Goal: Find specific page/section: Find specific page/section

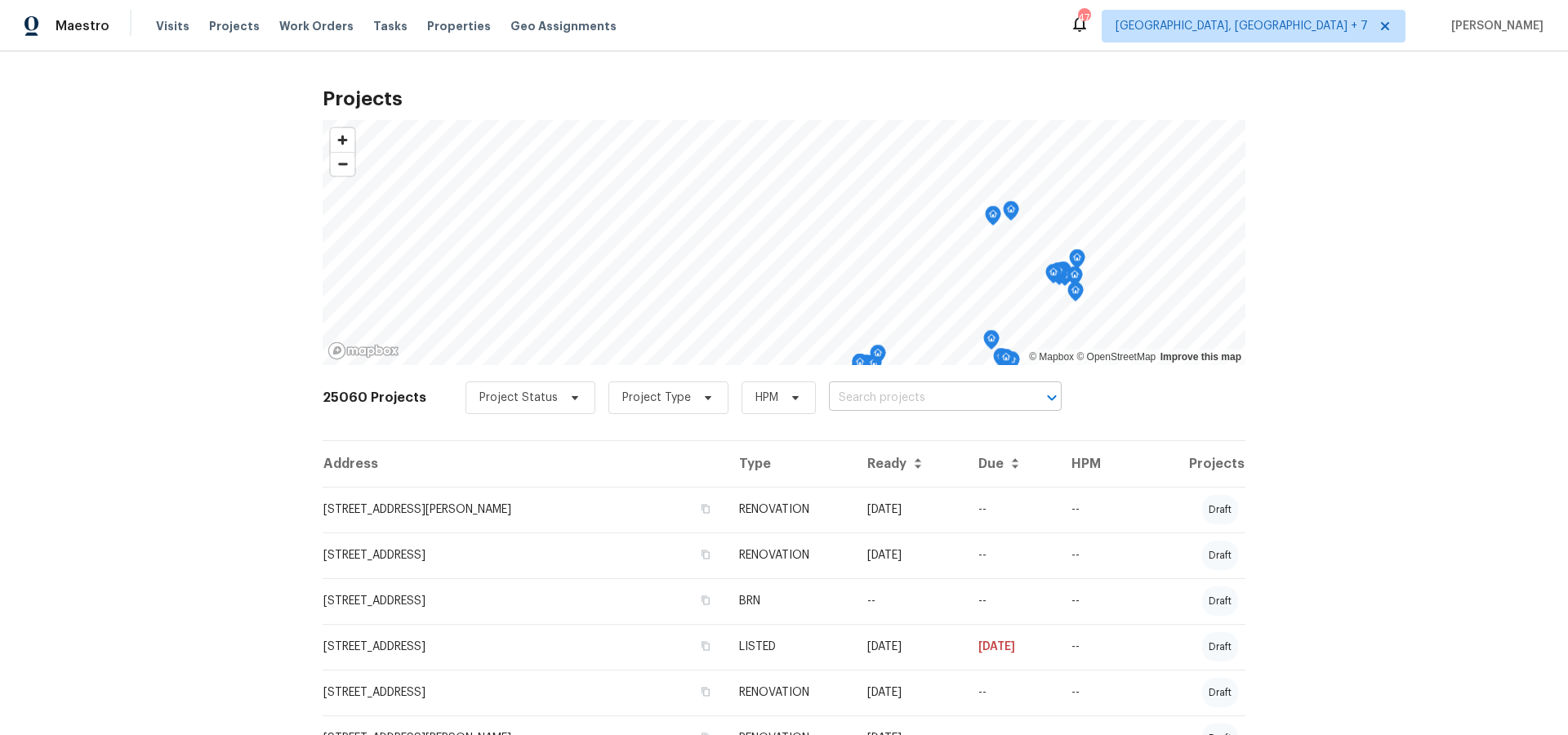
click at [855, 395] on input "text" at bounding box center [922, 398] width 187 height 26
type input "5632"
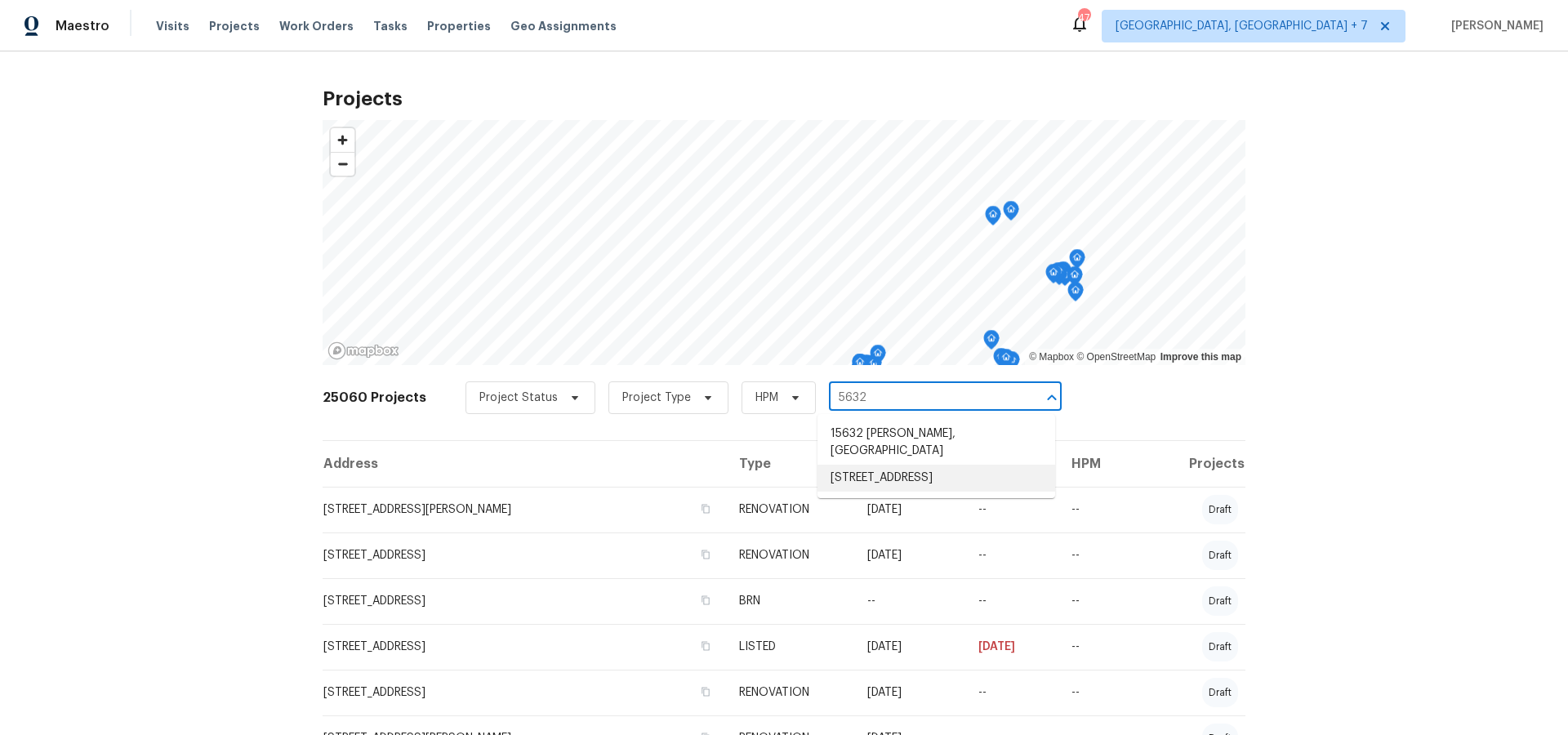
click at [857, 465] on li "[STREET_ADDRESS]" at bounding box center [936, 478] width 238 height 27
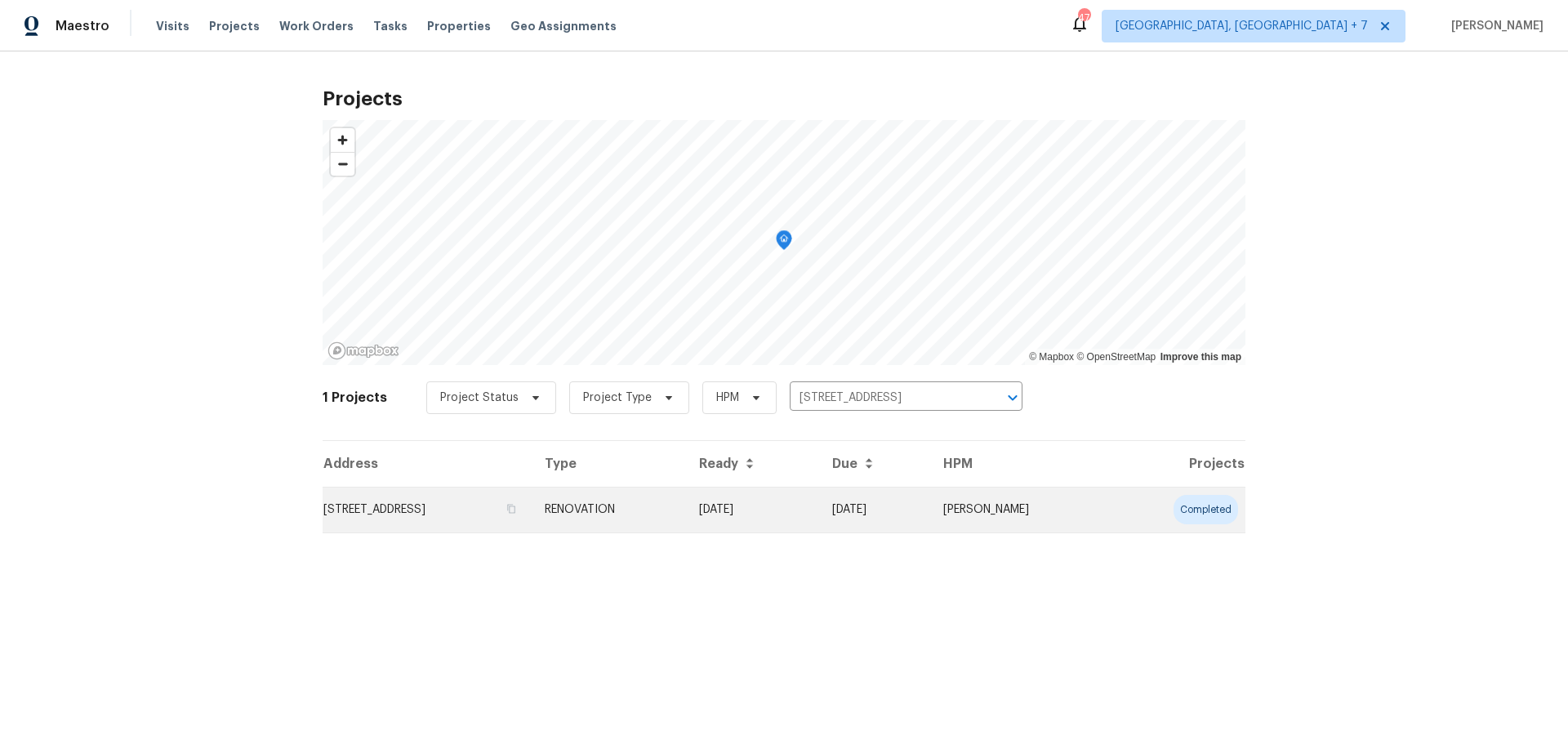
click at [425, 511] on td "[STREET_ADDRESS]" at bounding box center [427, 510] width 209 height 46
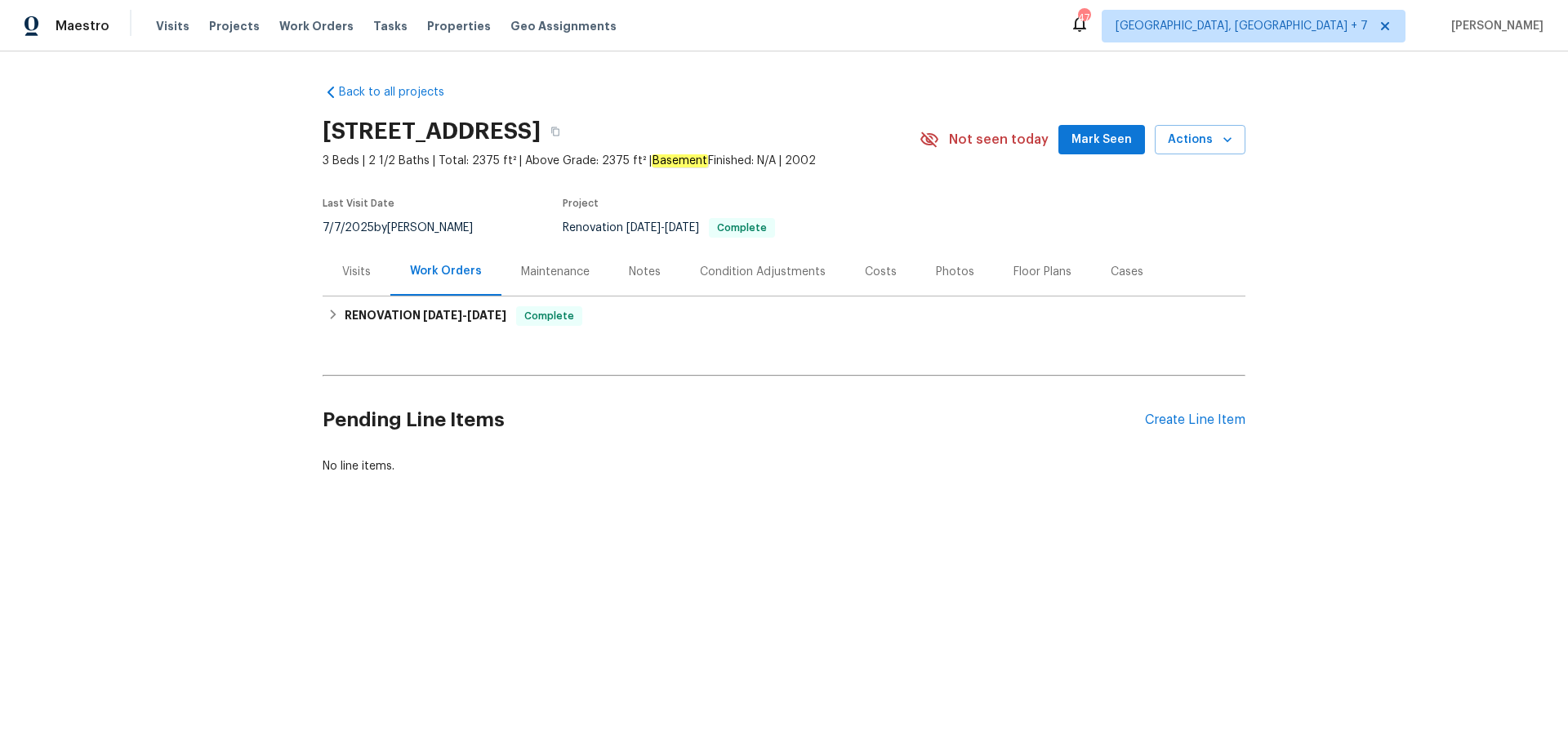
click at [545, 274] on div "Maintenance" at bounding box center [555, 272] width 68 height 16
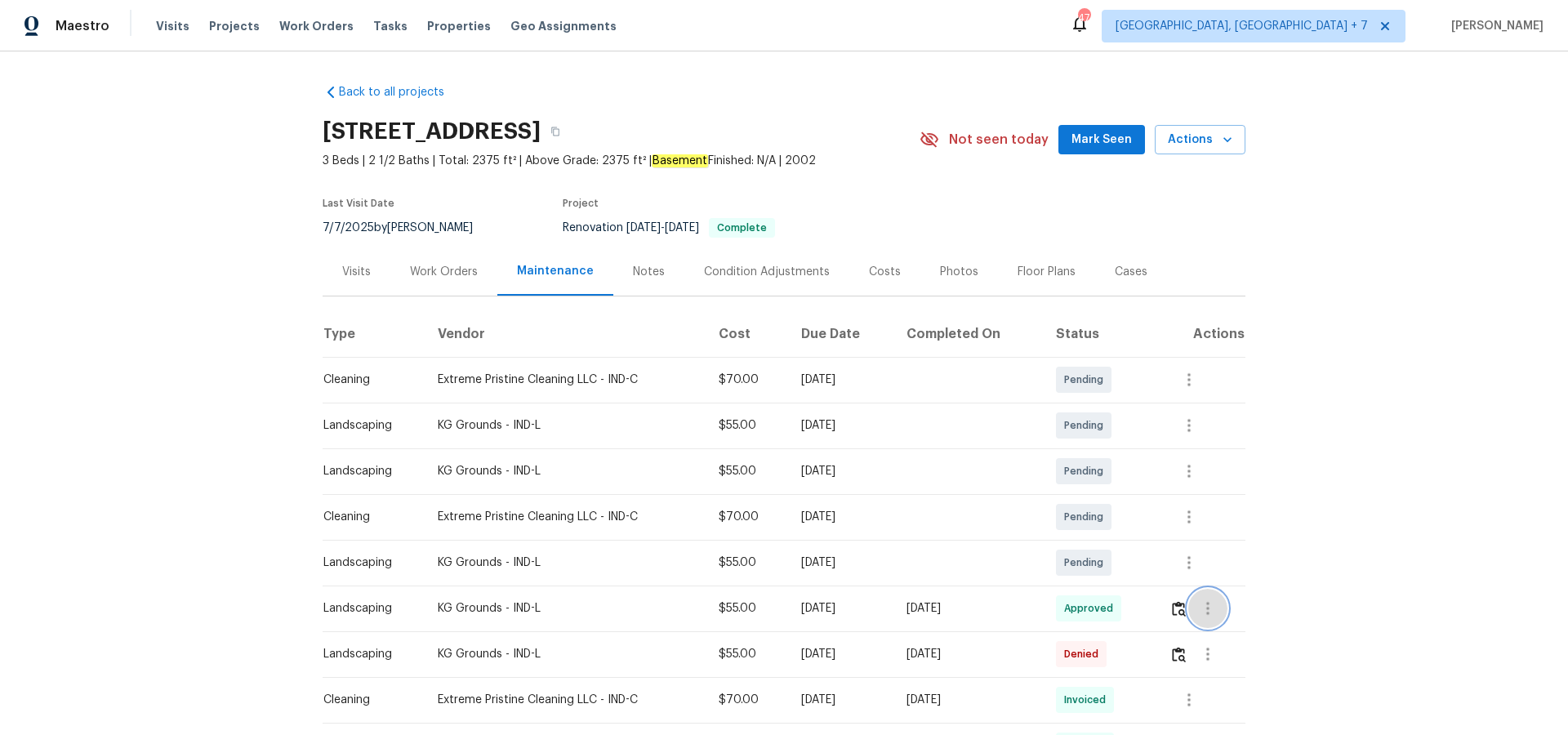
click at [1222, 608] on button "button" at bounding box center [1207, 608] width 39 height 39
click at [1222, 636] on li "View details" at bounding box center [1250, 636] width 114 height 27
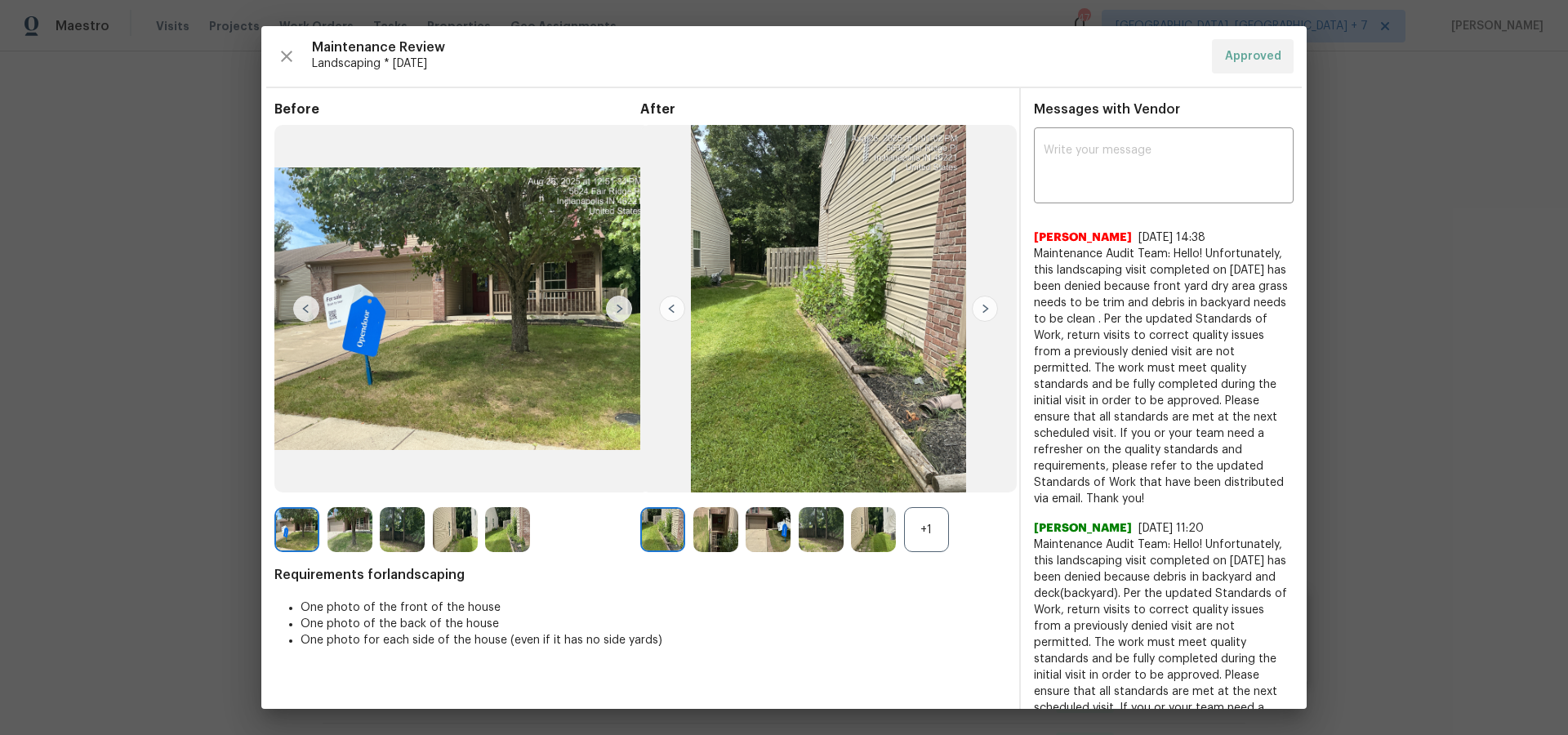
click at [980, 306] on img at bounding box center [984, 308] width 26 height 26
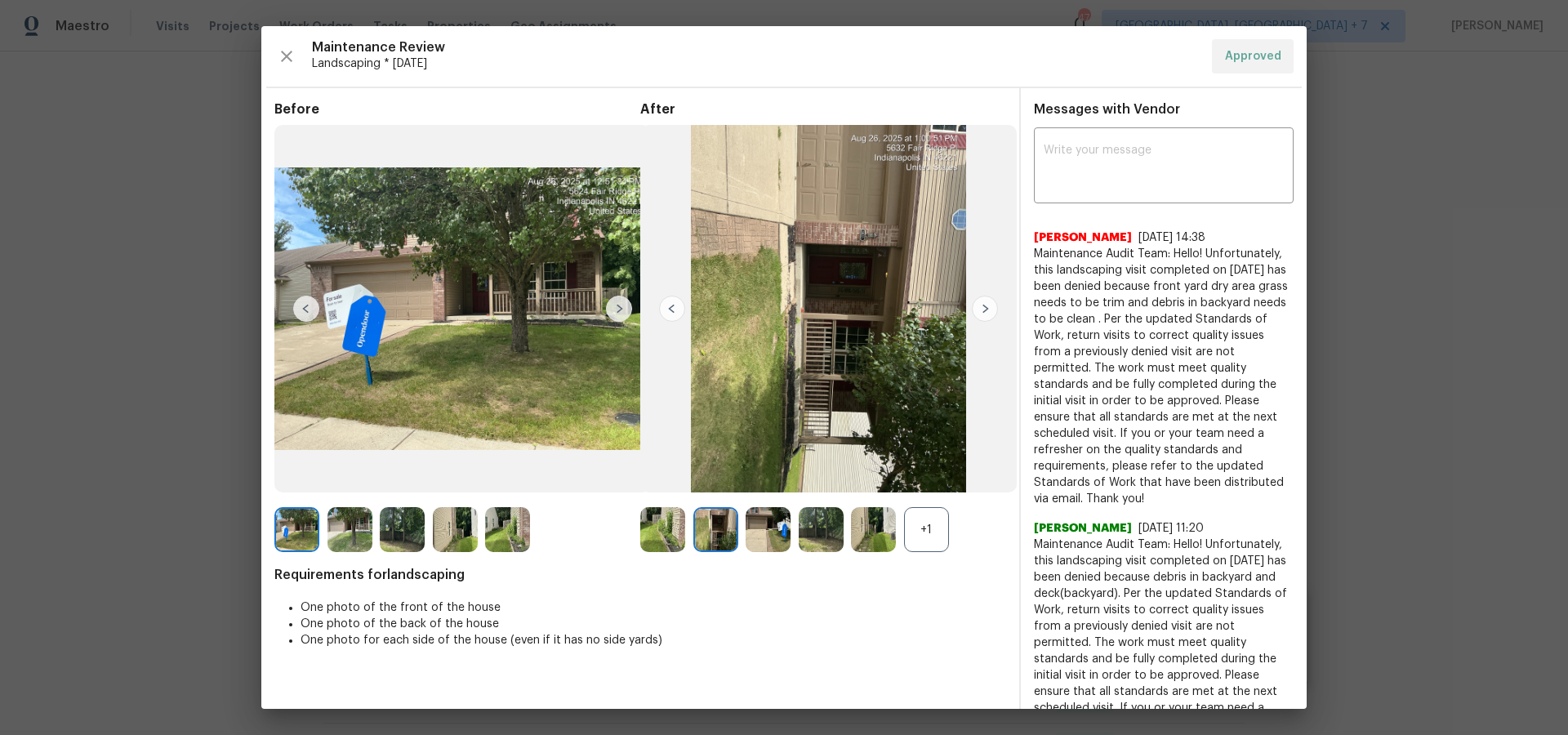
click at [980, 306] on img at bounding box center [984, 308] width 26 height 26
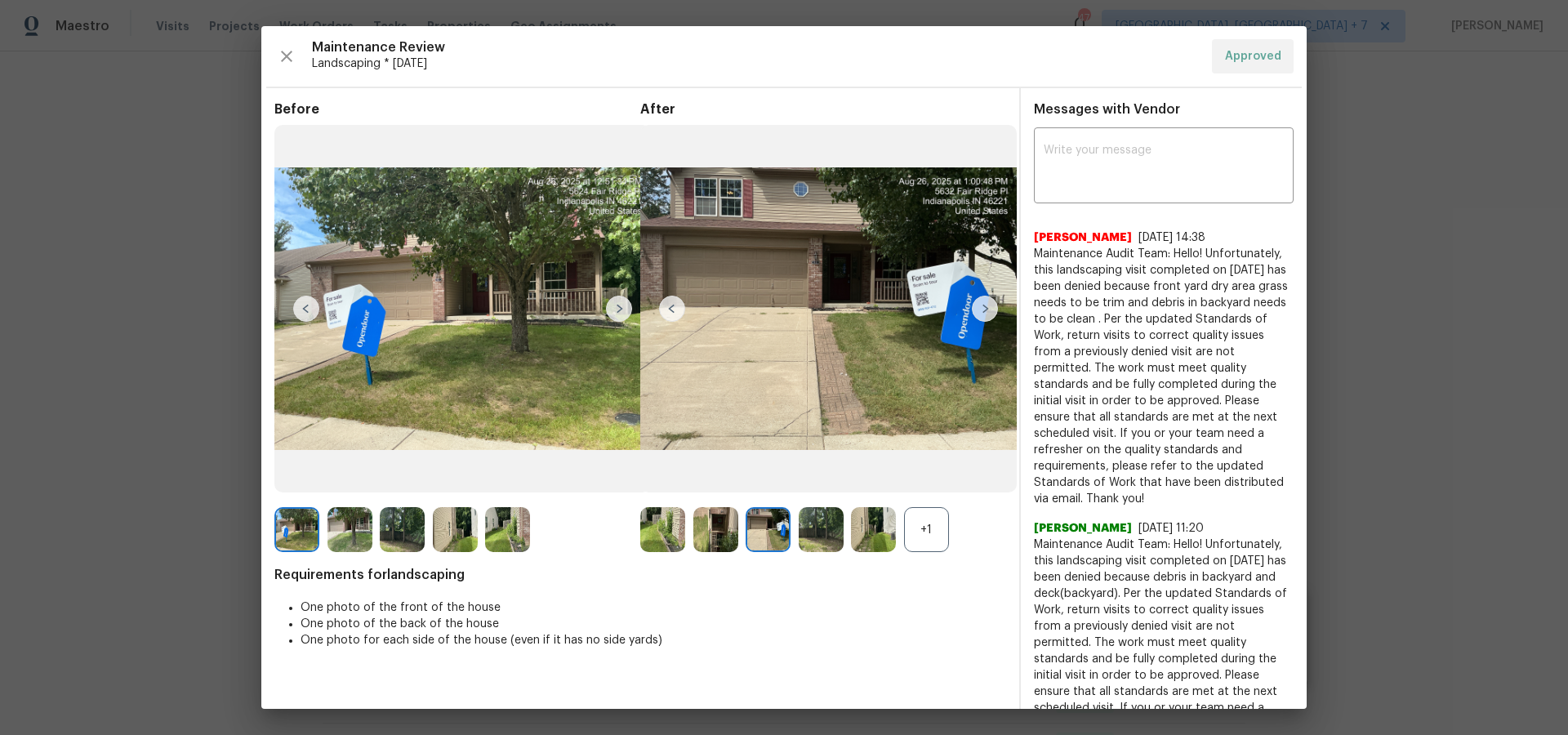
click at [980, 306] on img at bounding box center [984, 308] width 26 height 26
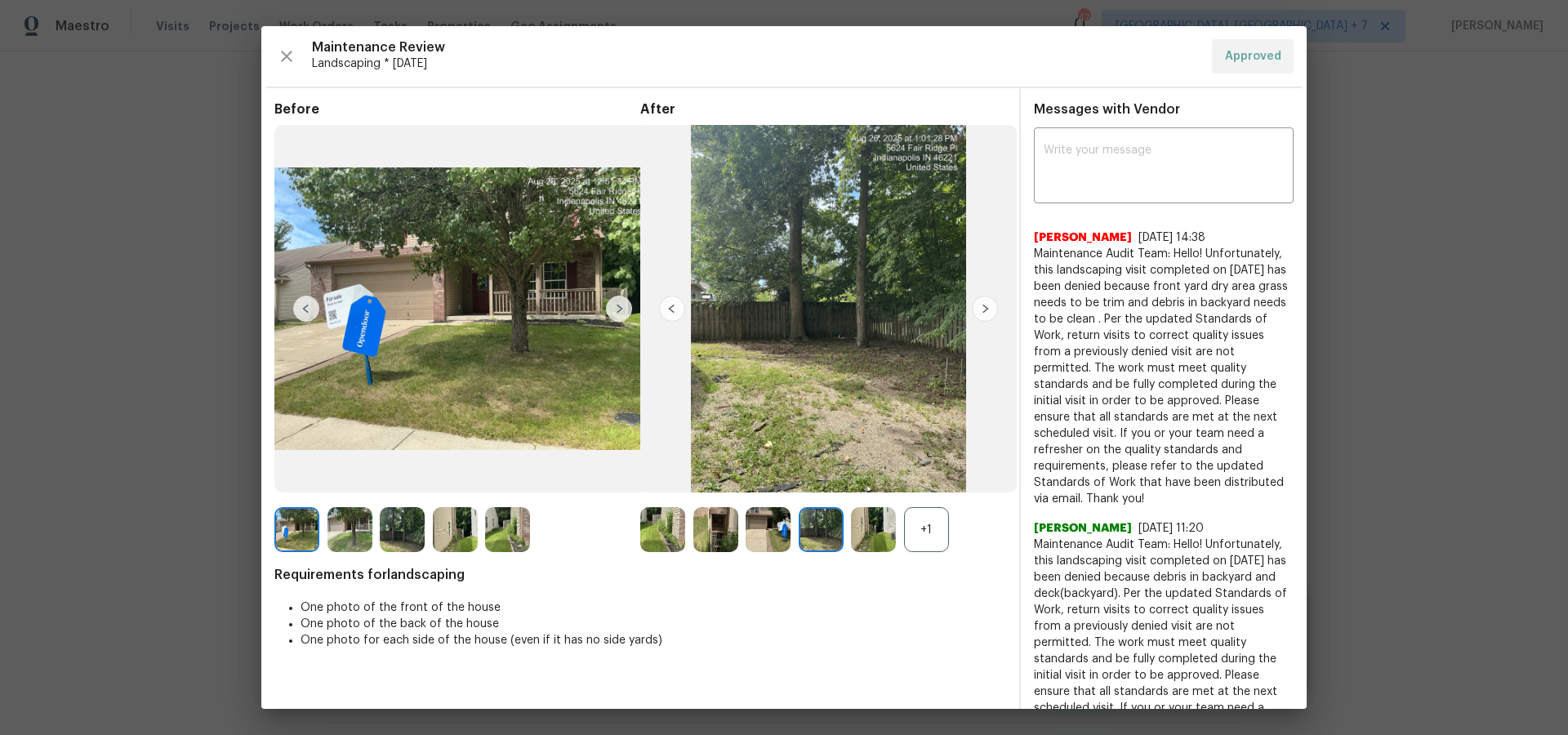
click at [980, 306] on img at bounding box center [984, 308] width 26 height 26
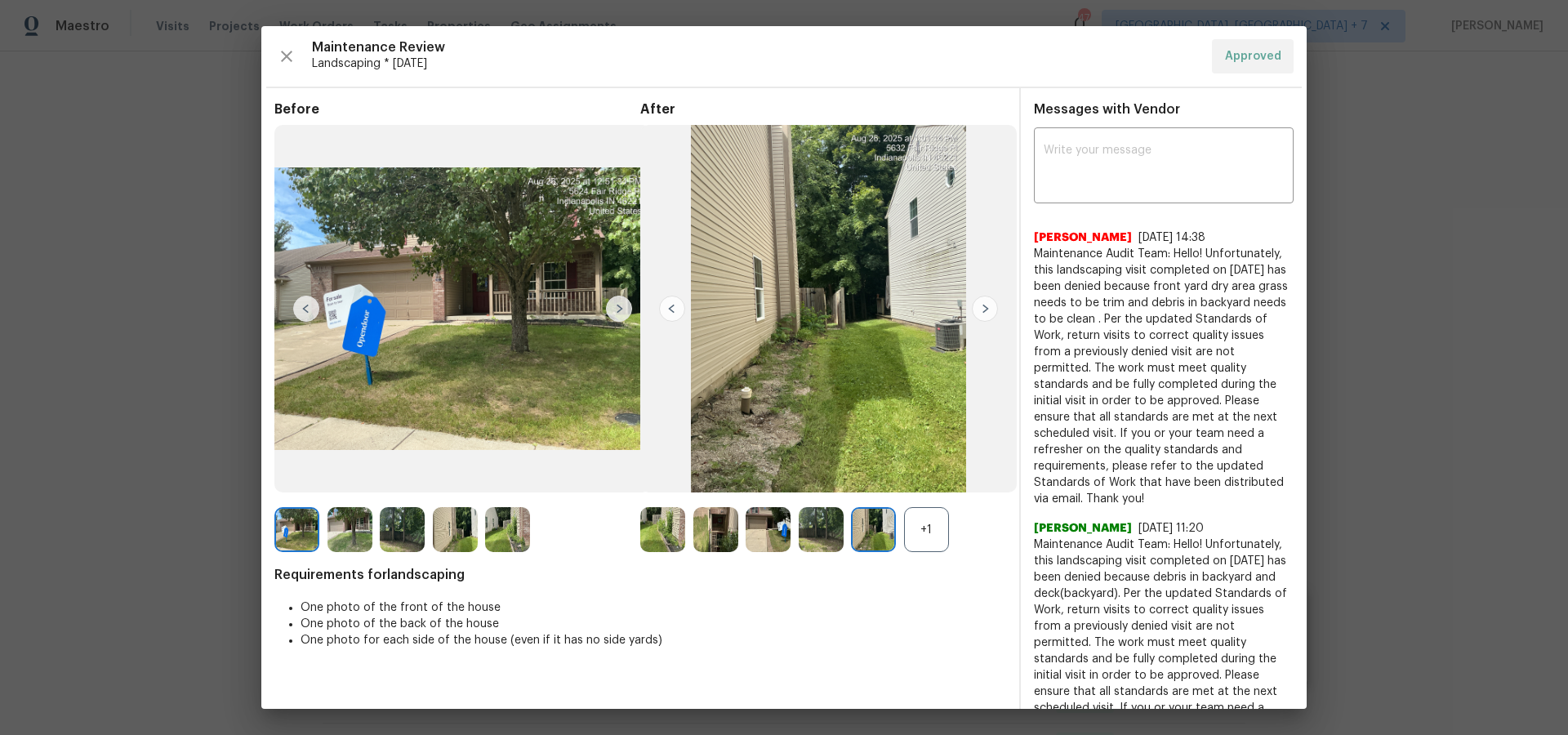
click at [983, 308] on img at bounding box center [984, 308] width 26 height 26
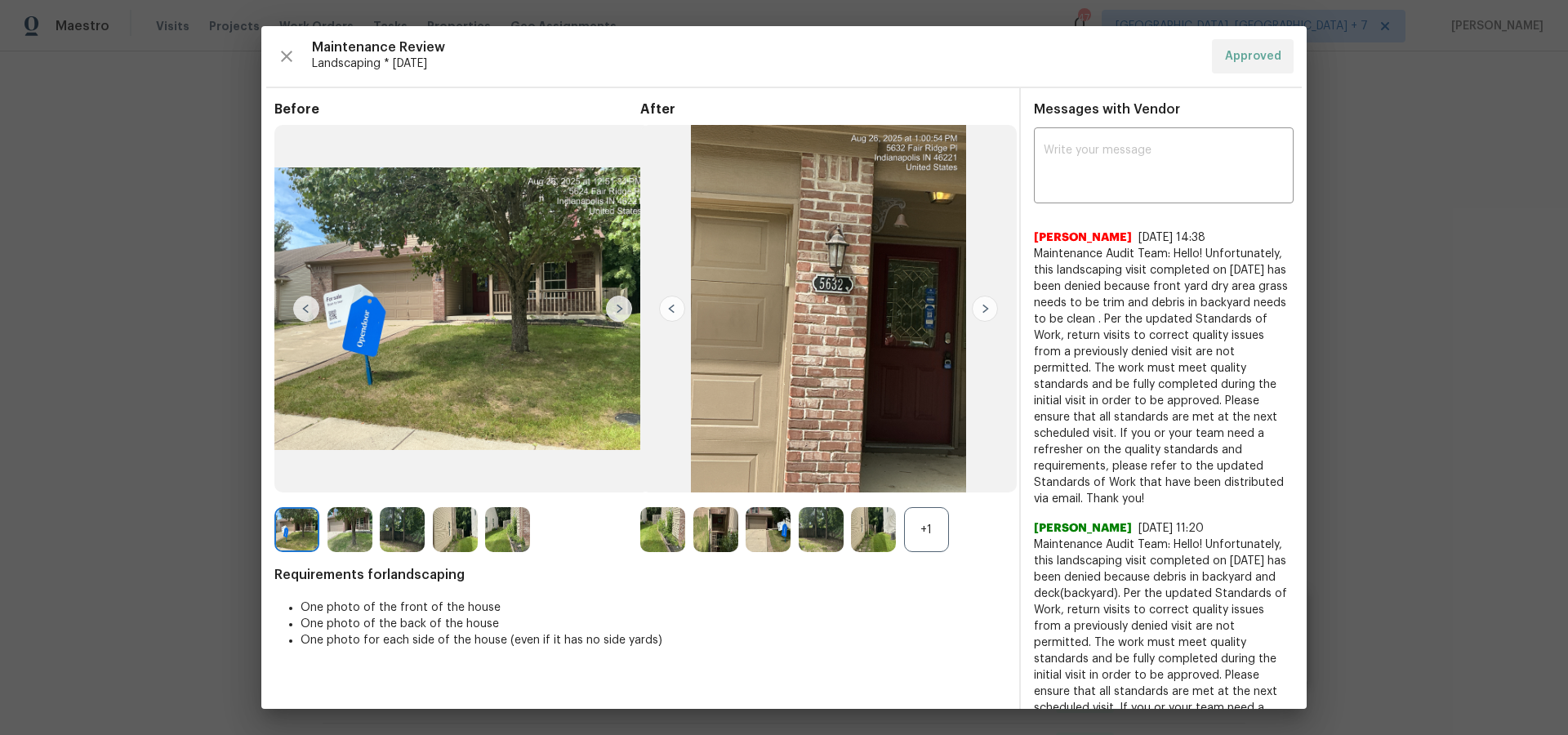
click at [983, 308] on img at bounding box center [984, 308] width 26 height 26
click at [290, 62] on icon "button" at bounding box center [286, 57] width 20 height 20
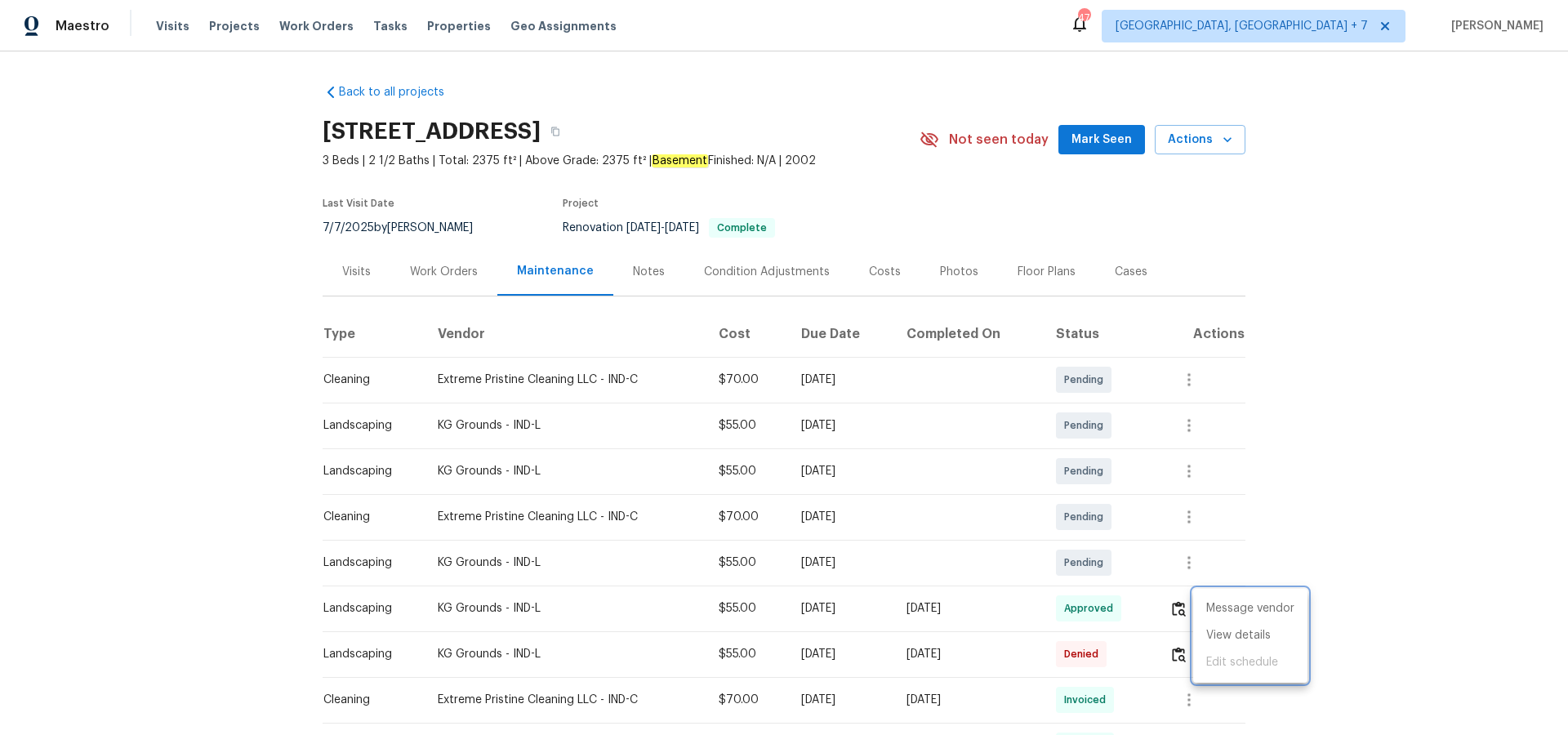
click at [636, 271] on div at bounding box center [784, 367] width 1568 height 735
click at [635, 272] on div "Notes" at bounding box center [649, 272] width 32 height 16
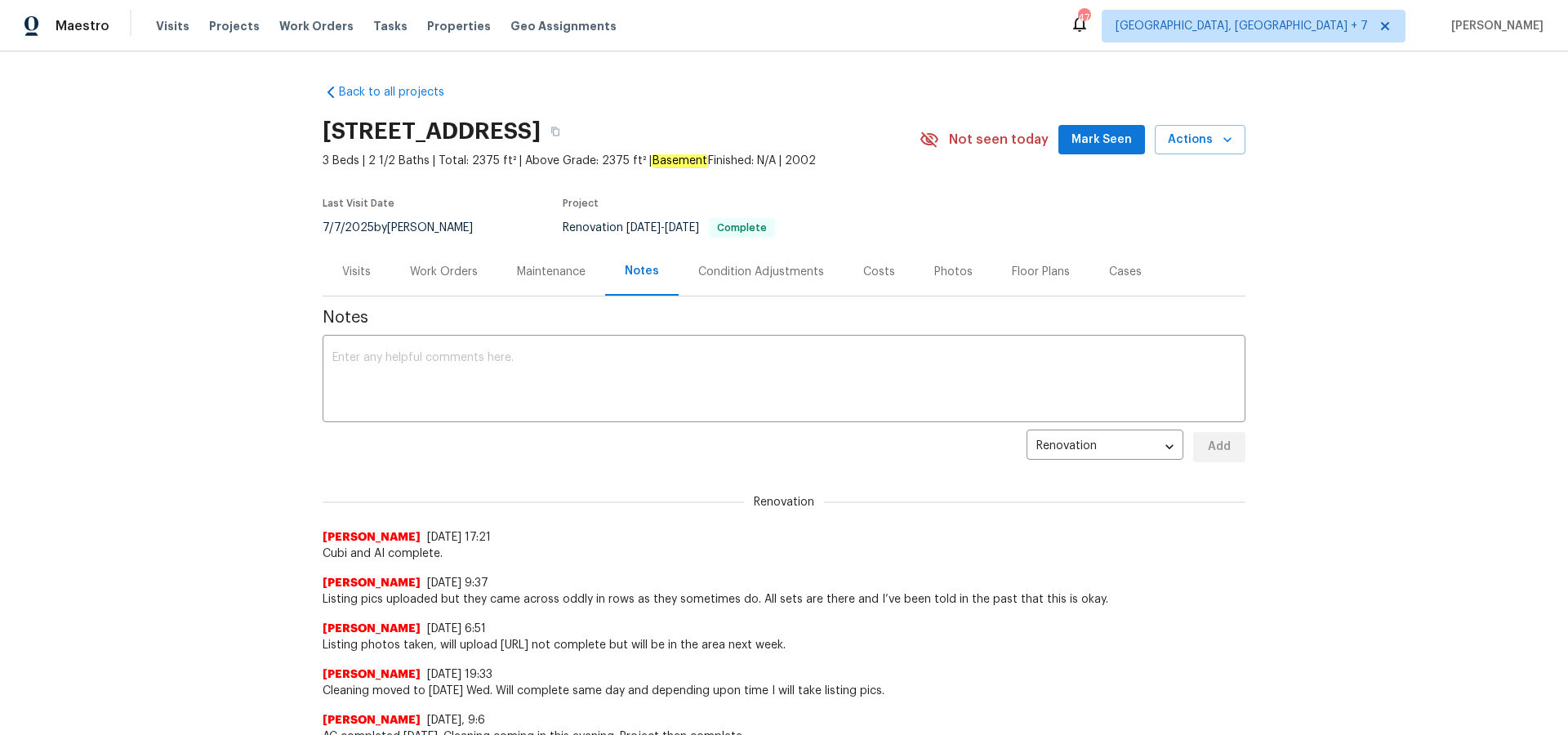
click at [365, 273] on div "Visits" at bounding box center [356, 272] width 28 height 16
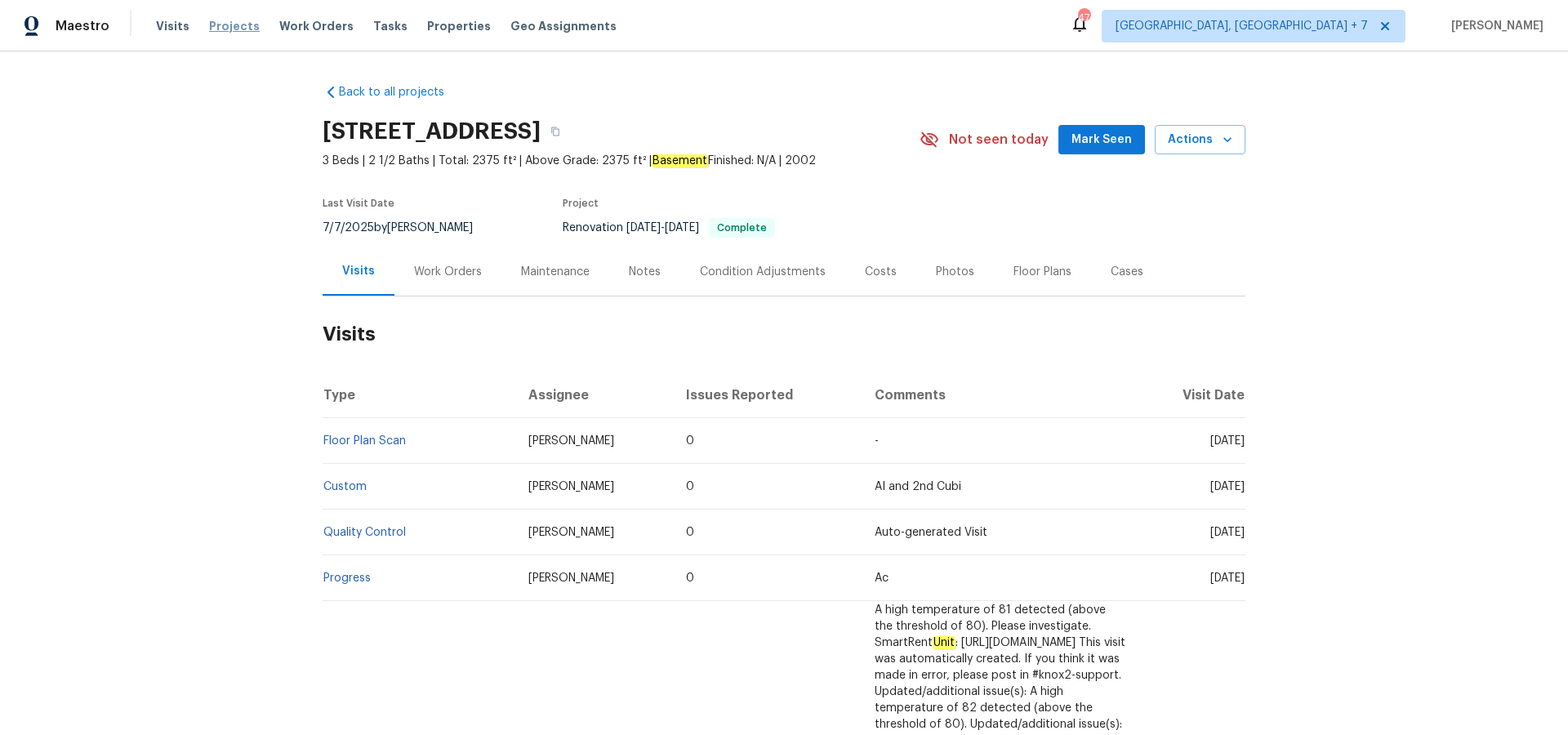
click at [226, 26] on span "Projects" at bounding box center [234, 26] width 51 height 16
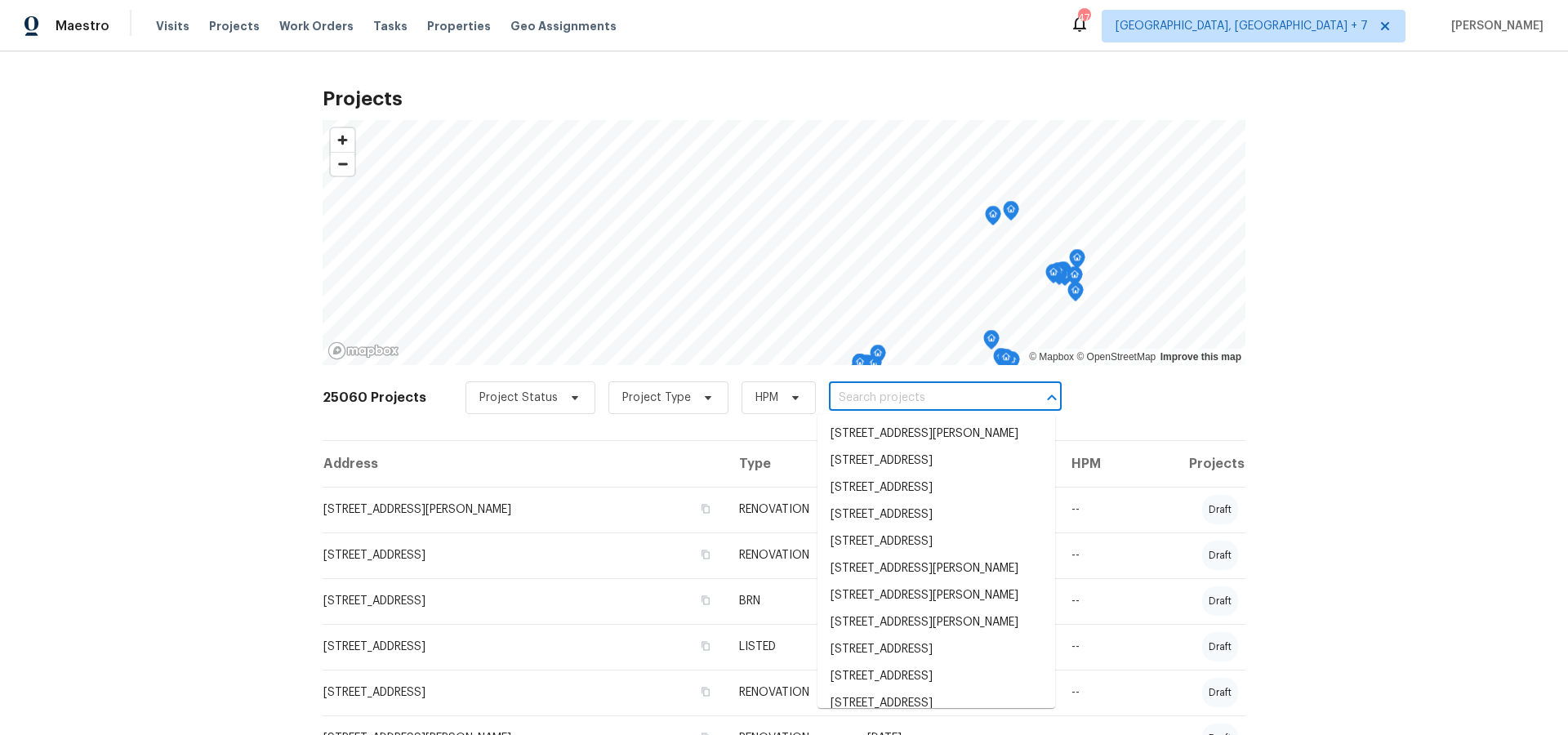
click at [858, 402] on input "text" at bounding box center [922, 398] width 187 height 26
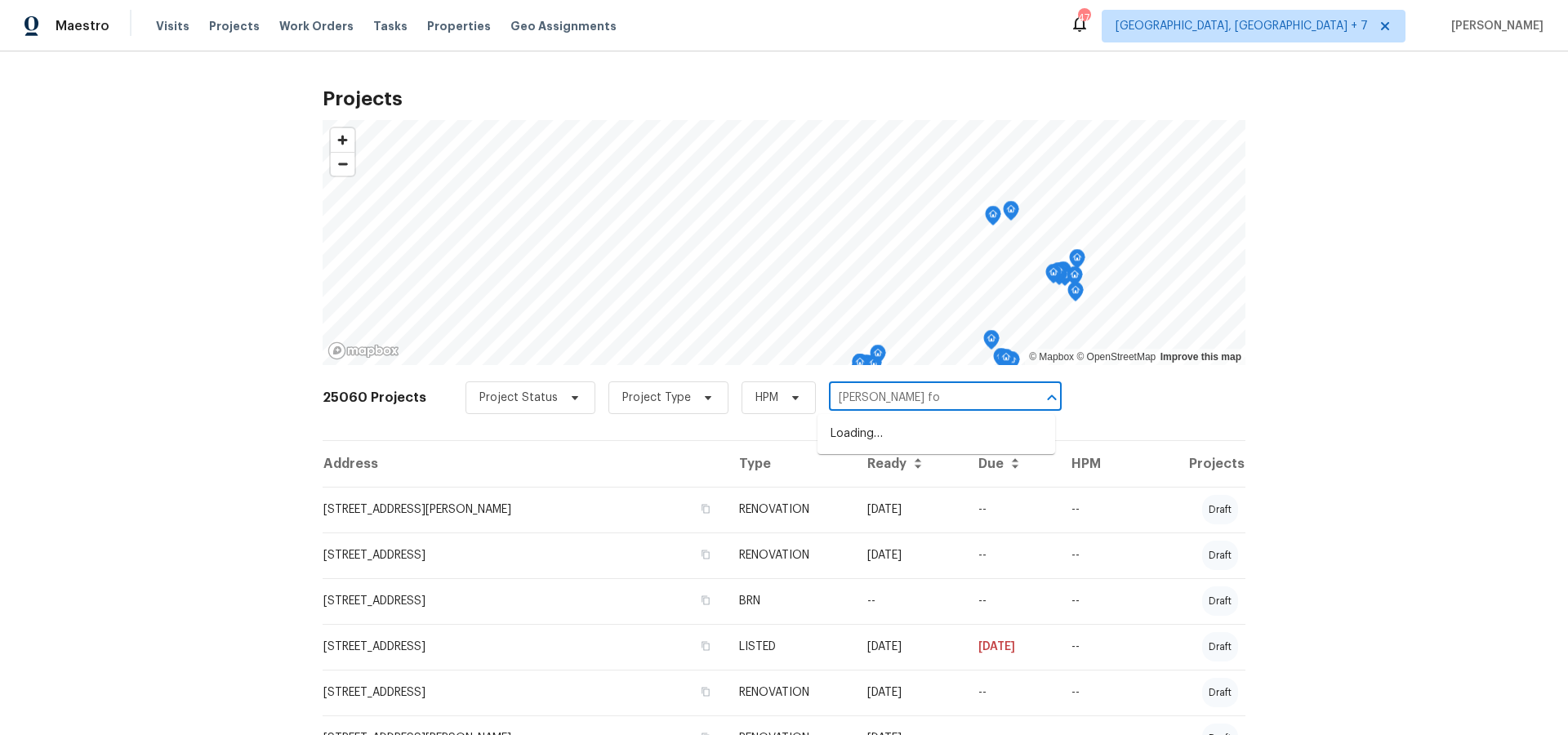
type input "[PERSON_NAME] for"
click at [863, 438] on li "[STREET_ADDRESS][PERSON_NAME]" at bounding box center [936, 434] width 238 height 27
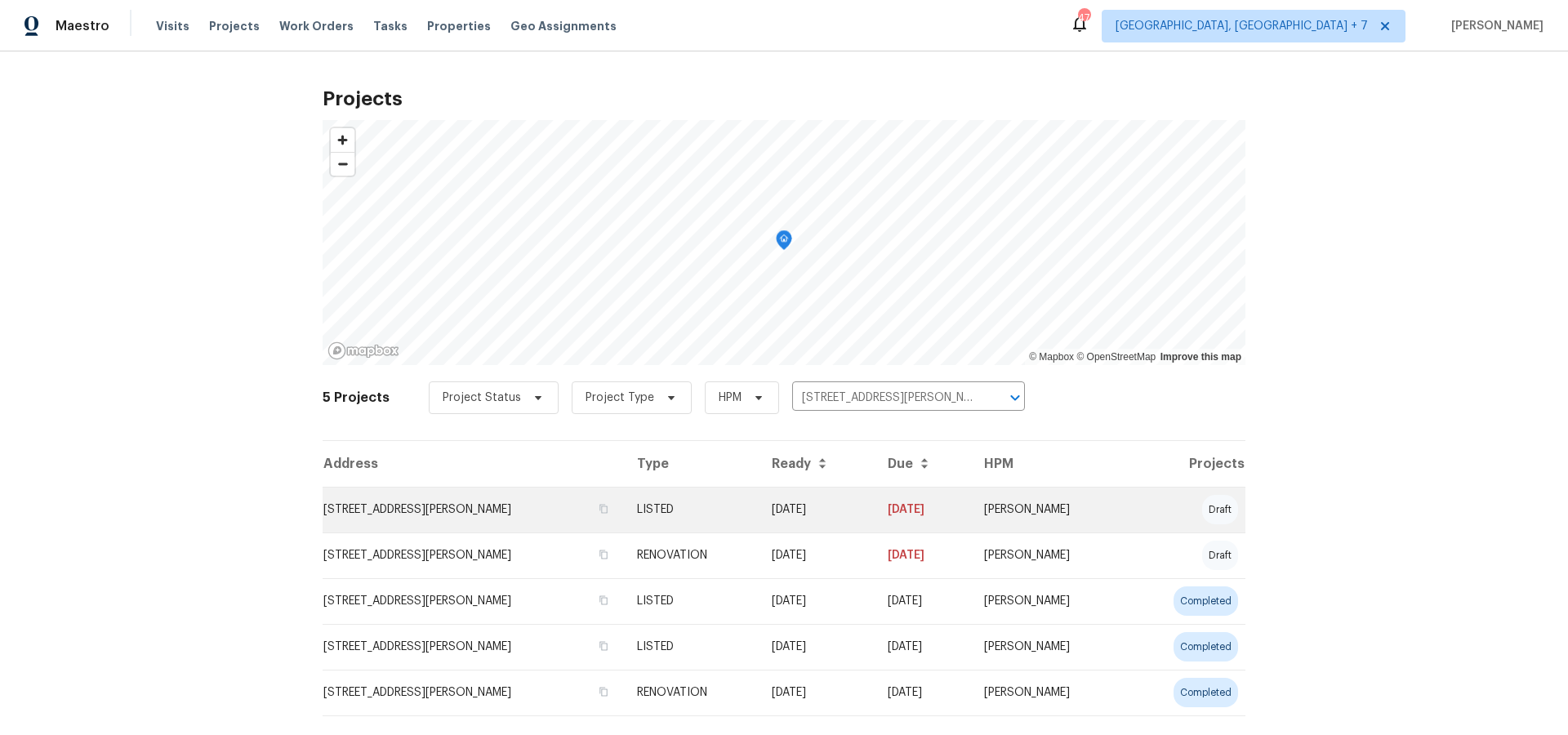
click at [515, 506] on td "[STREET_ADDRESS][PERSON_NAME]" at bounding box center [473, 510] width 301 height 46
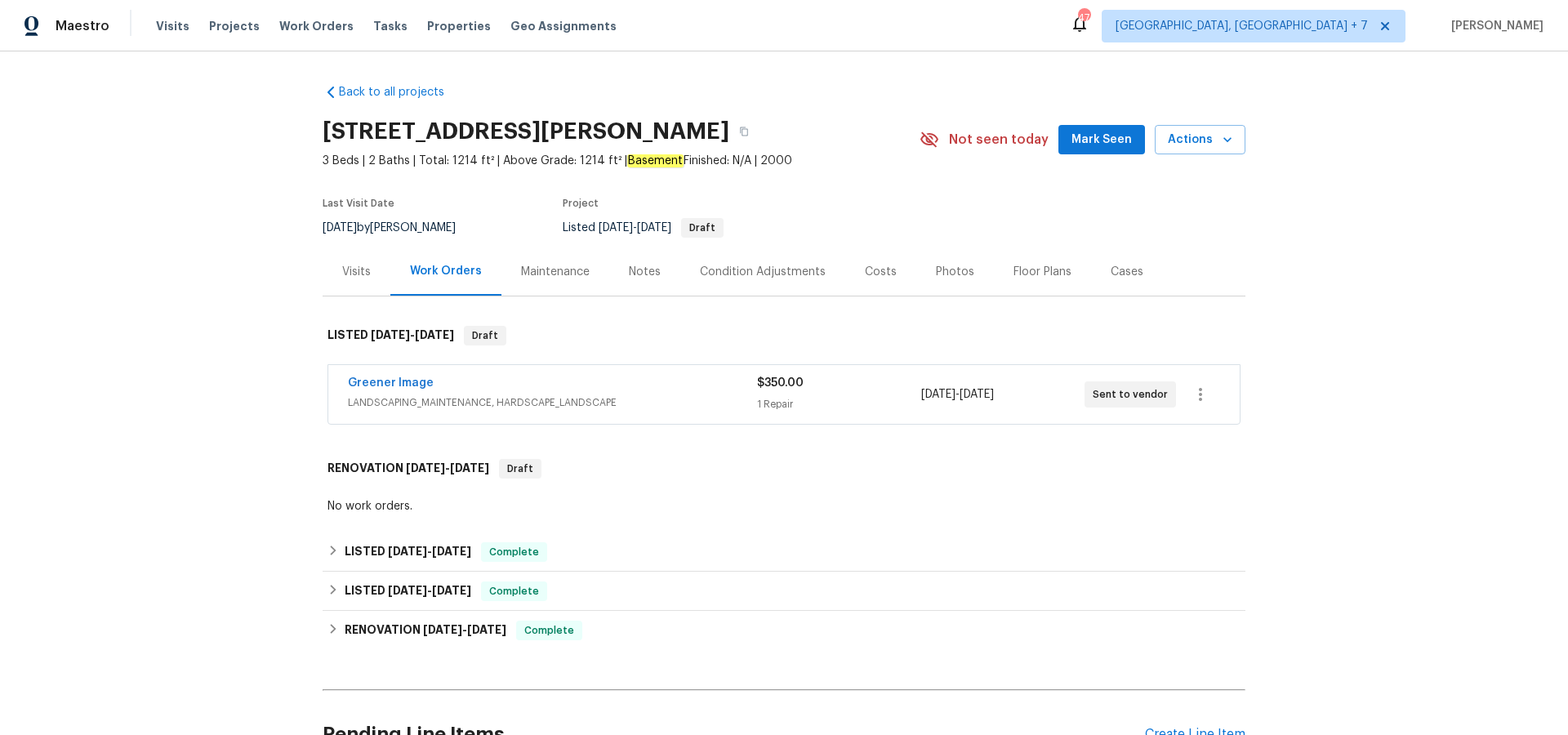
click at [399, 375] on span "Greener Image" at bounding box center [390, 383] width 86 height 16
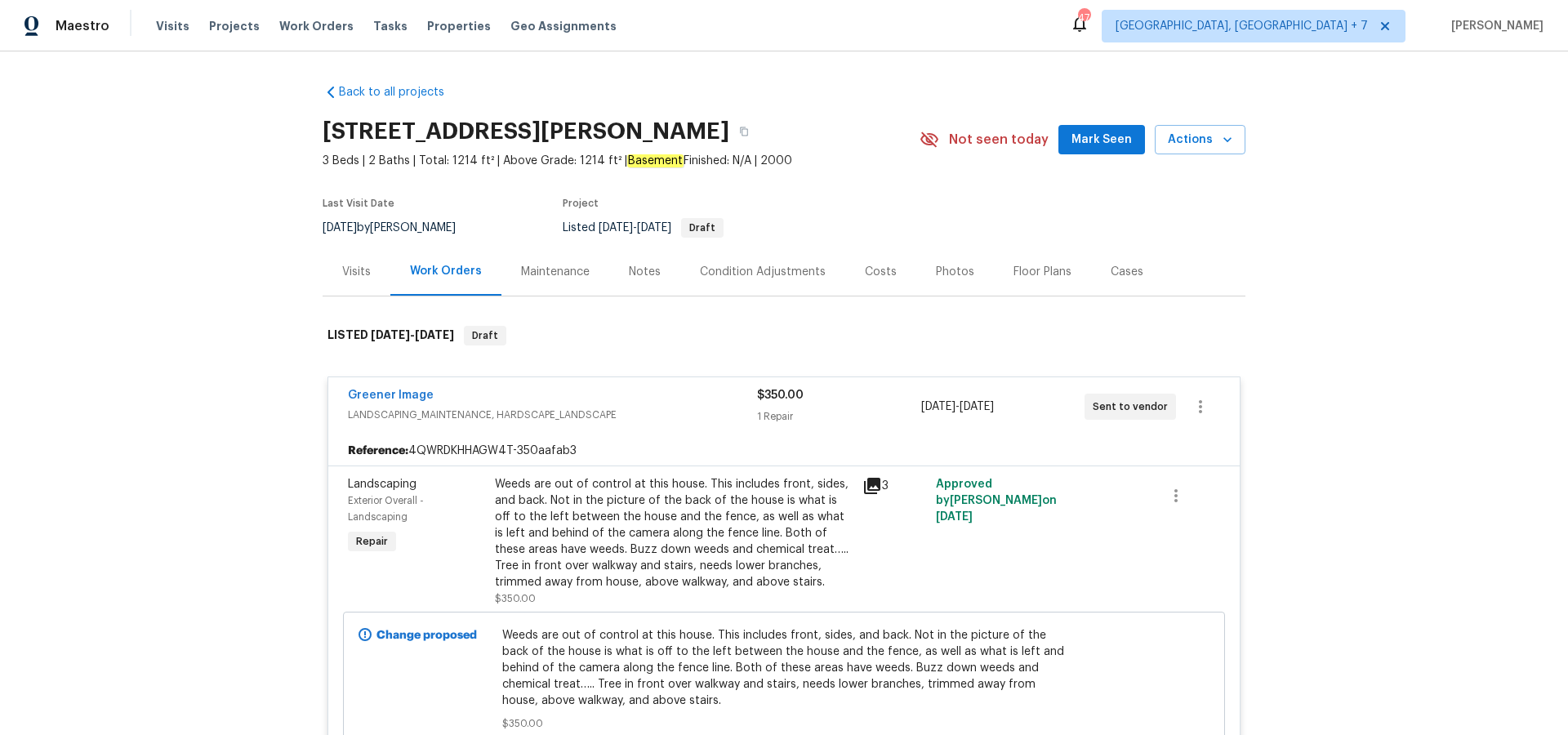
click at [876, 485] on icon at bounding box center [872, 486] width 16 height 16
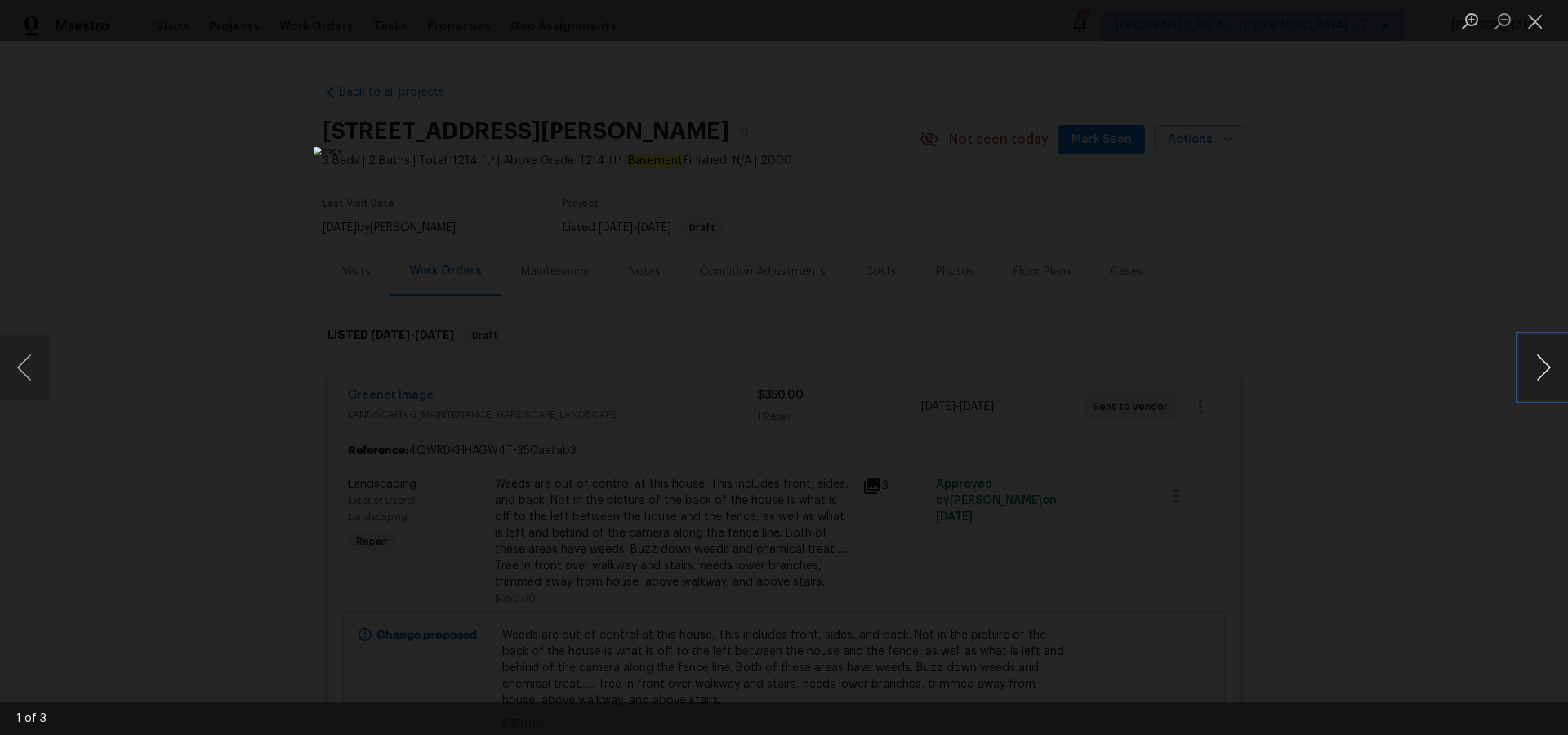
click at [1537, 371] on button "Next image" at bounding box center [1542, 368] width 49 height 66
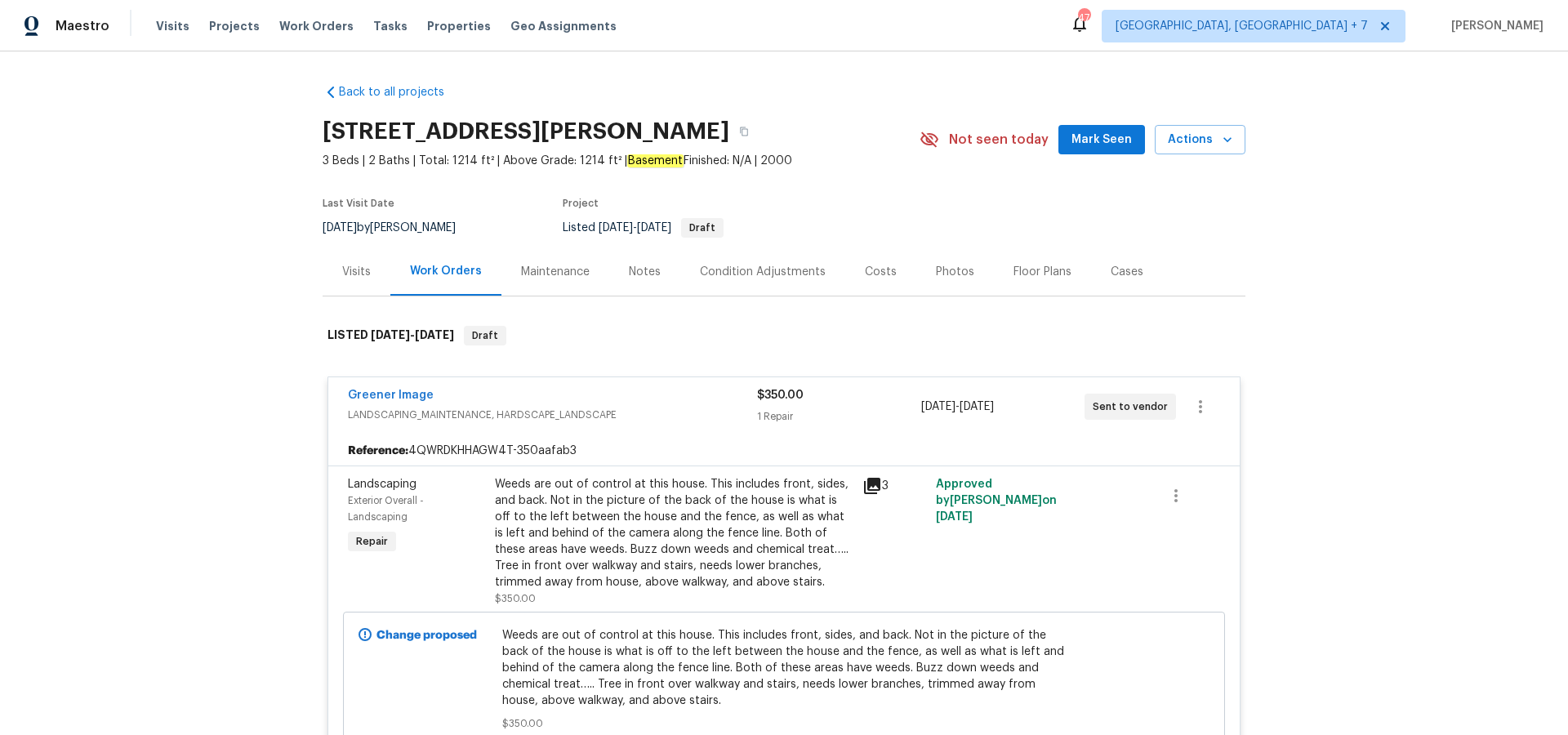
click at [357, 273] on div "Visits" at bounding box center [356, 272] width 28 height 16
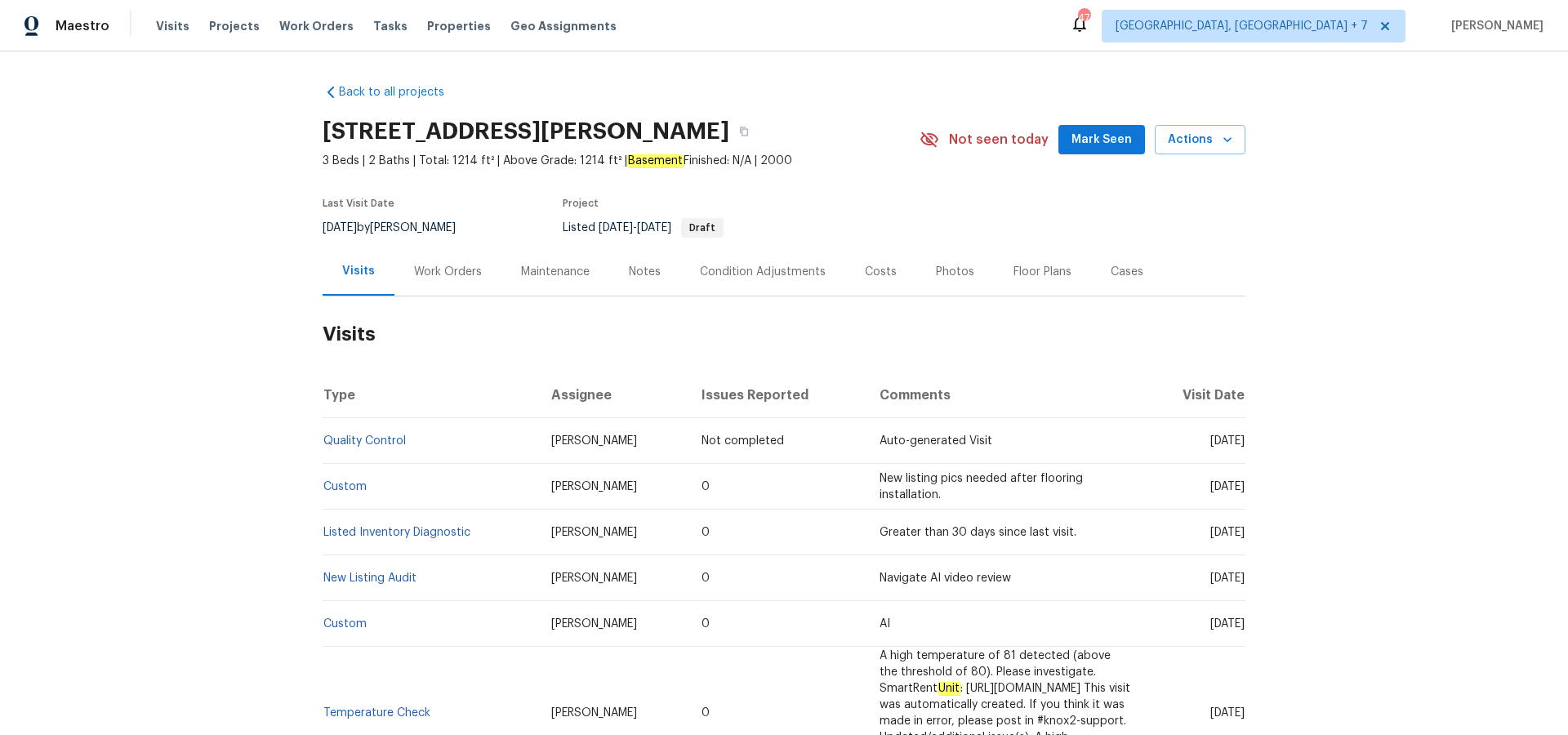
scroll to position [5, 0]
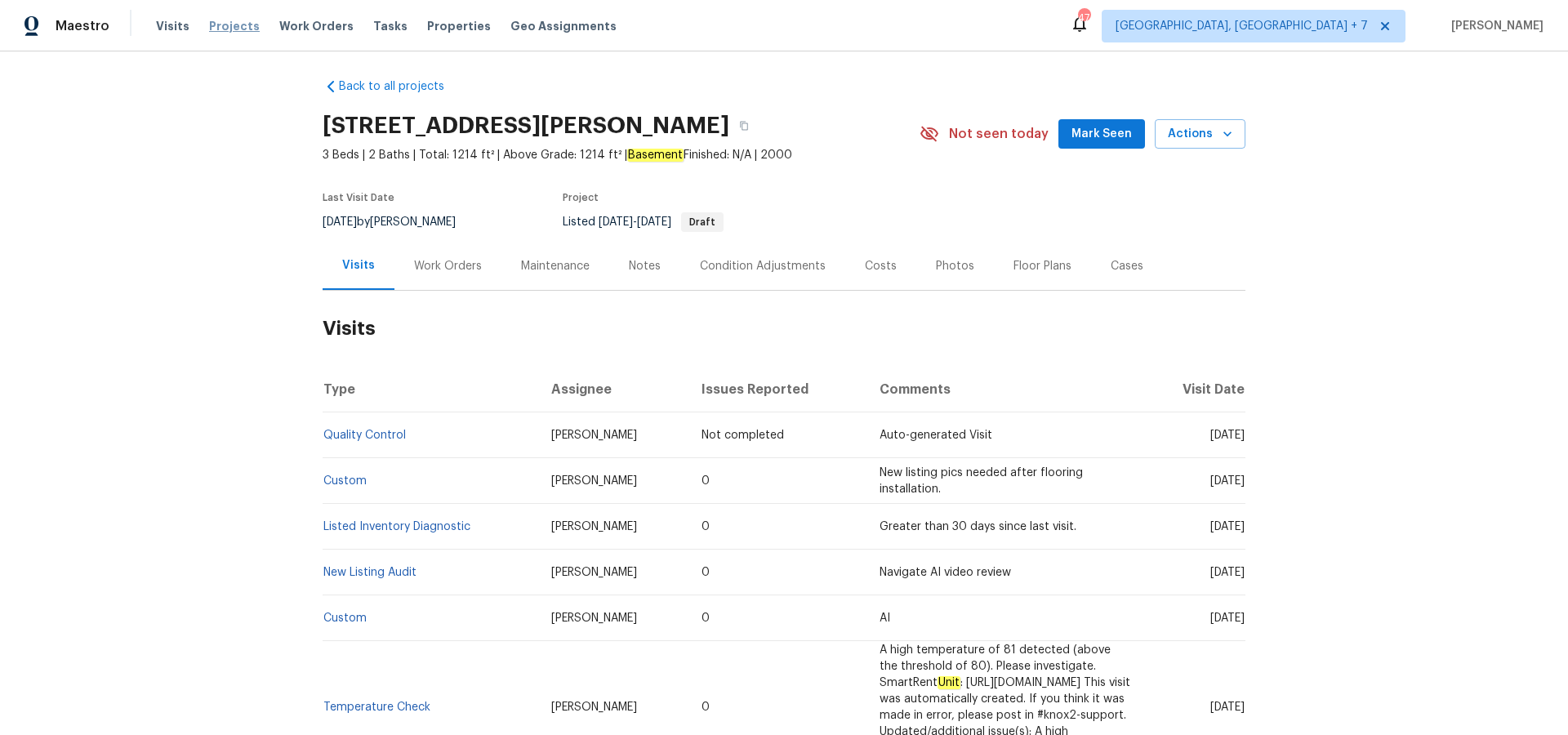
click at [238, 29] on span "Projects" at bounding box center [234, 26] width 51 height 16
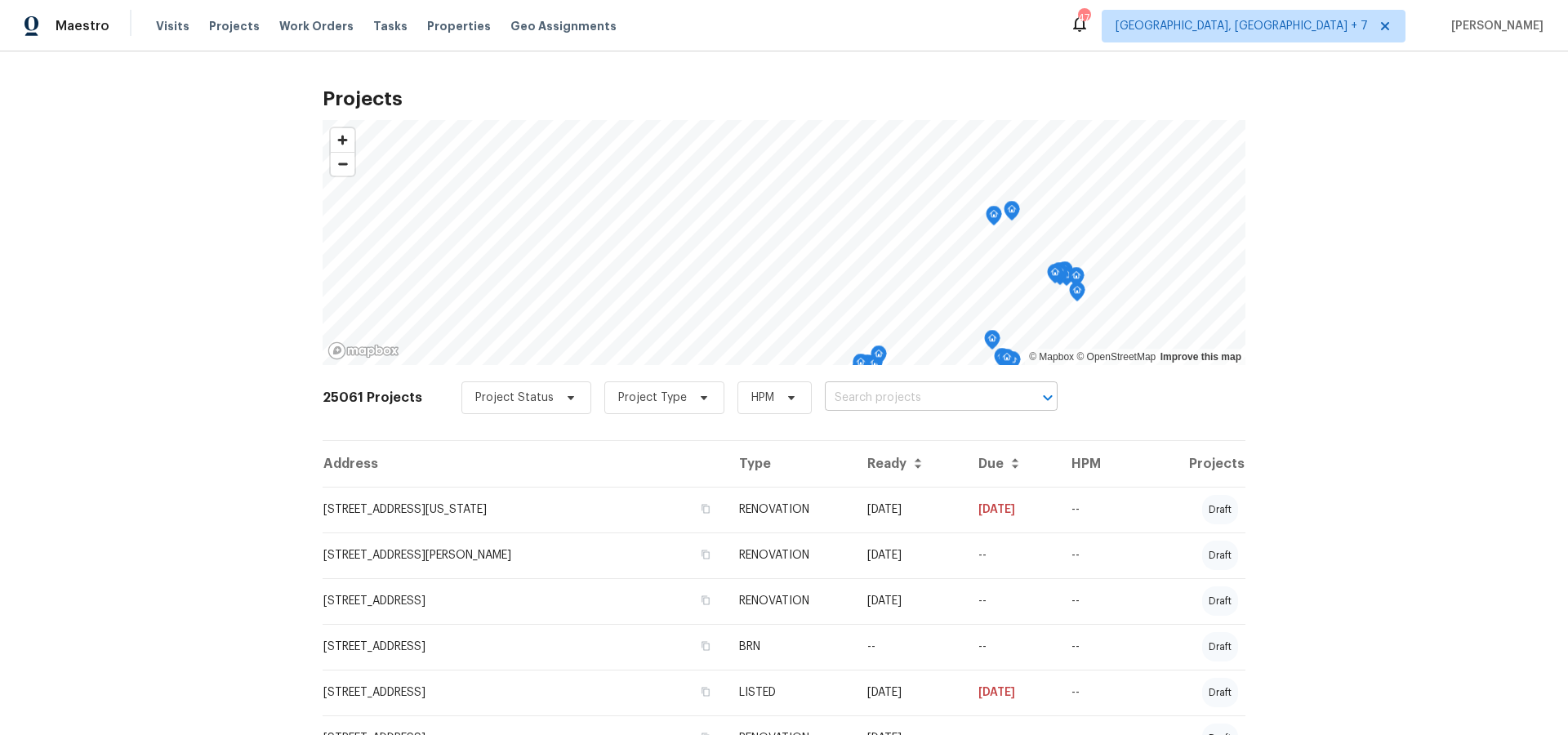
click at [971, 400] on input "text" at bounding box center [917, 398] width 187 height 26
type input "10057"
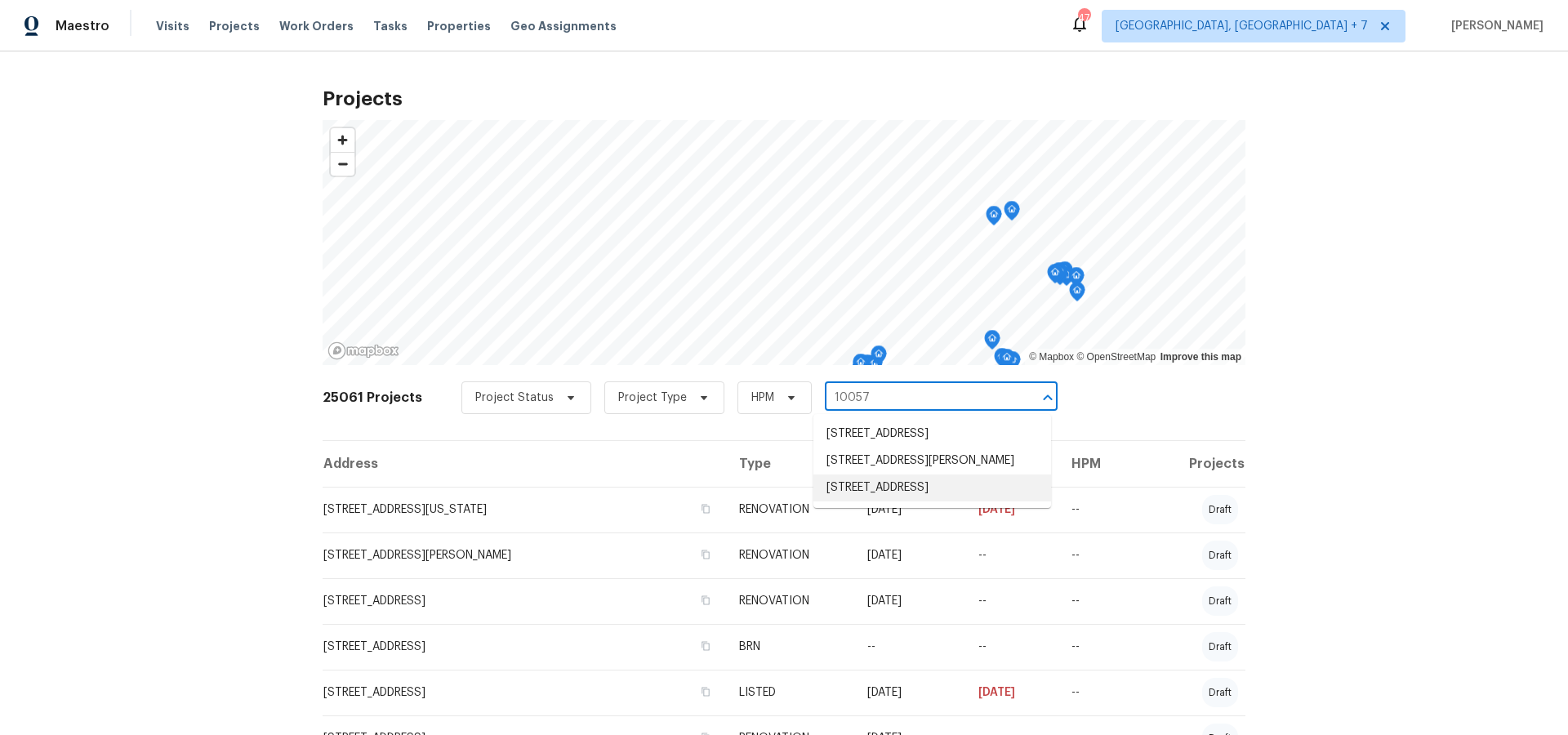
click at [966, 502] on li "[STREET_ADDRESS]" at bounding box center [932, 488] width 238 height 27
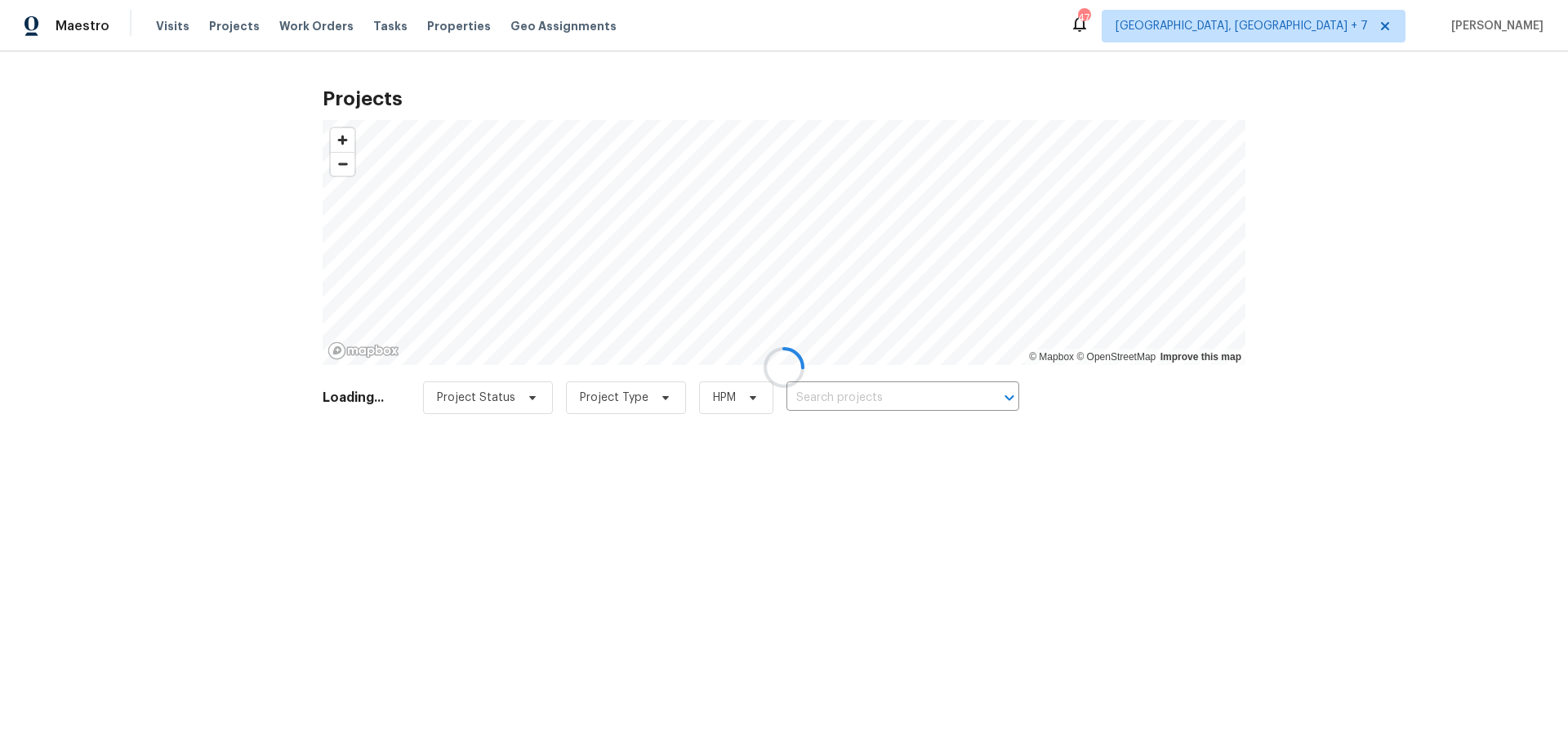
type input "[STREET_ADDRESS]"
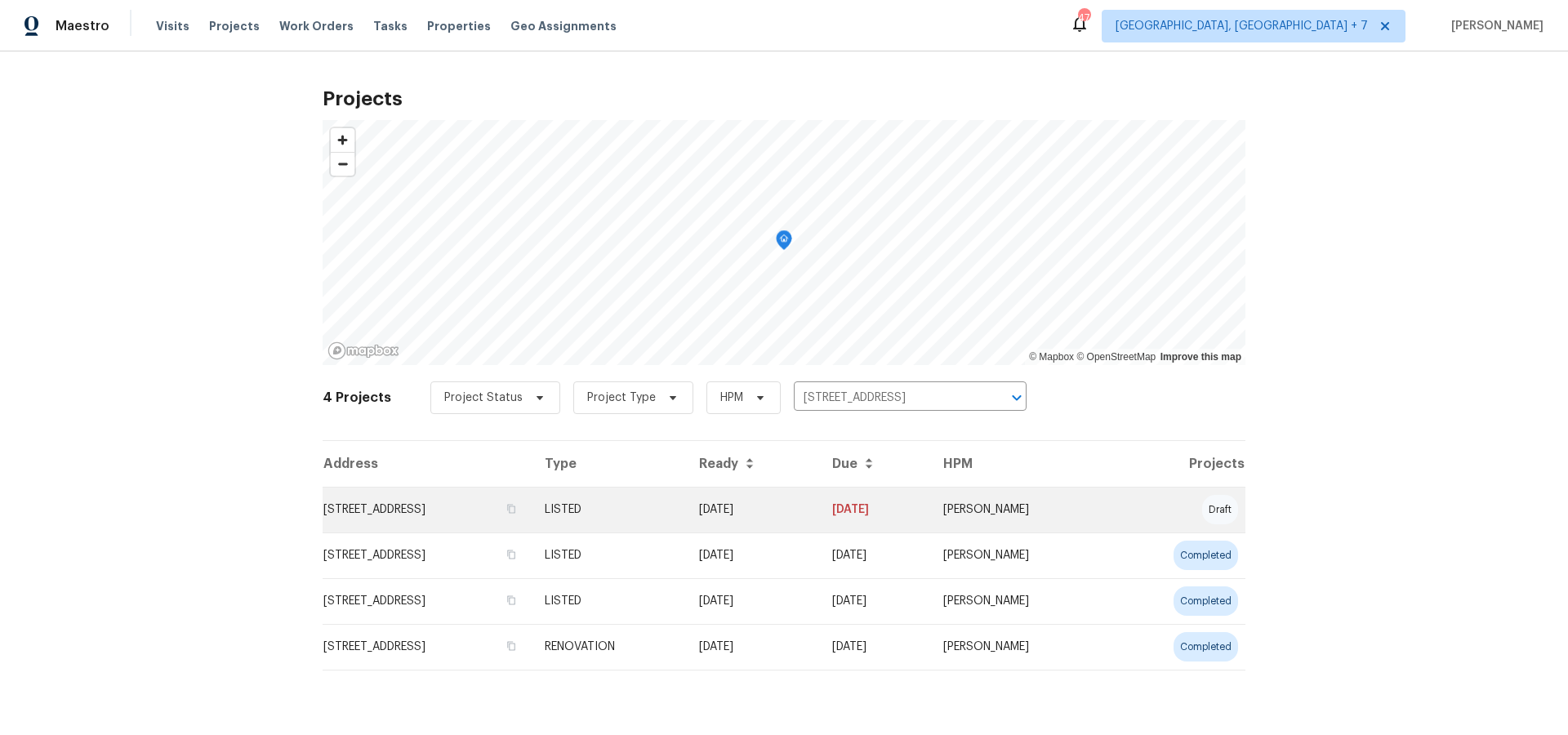
click at [367, 506] on td "[STREET_ADDRESS]" at bounding box center [427, 510] width 209 height 46
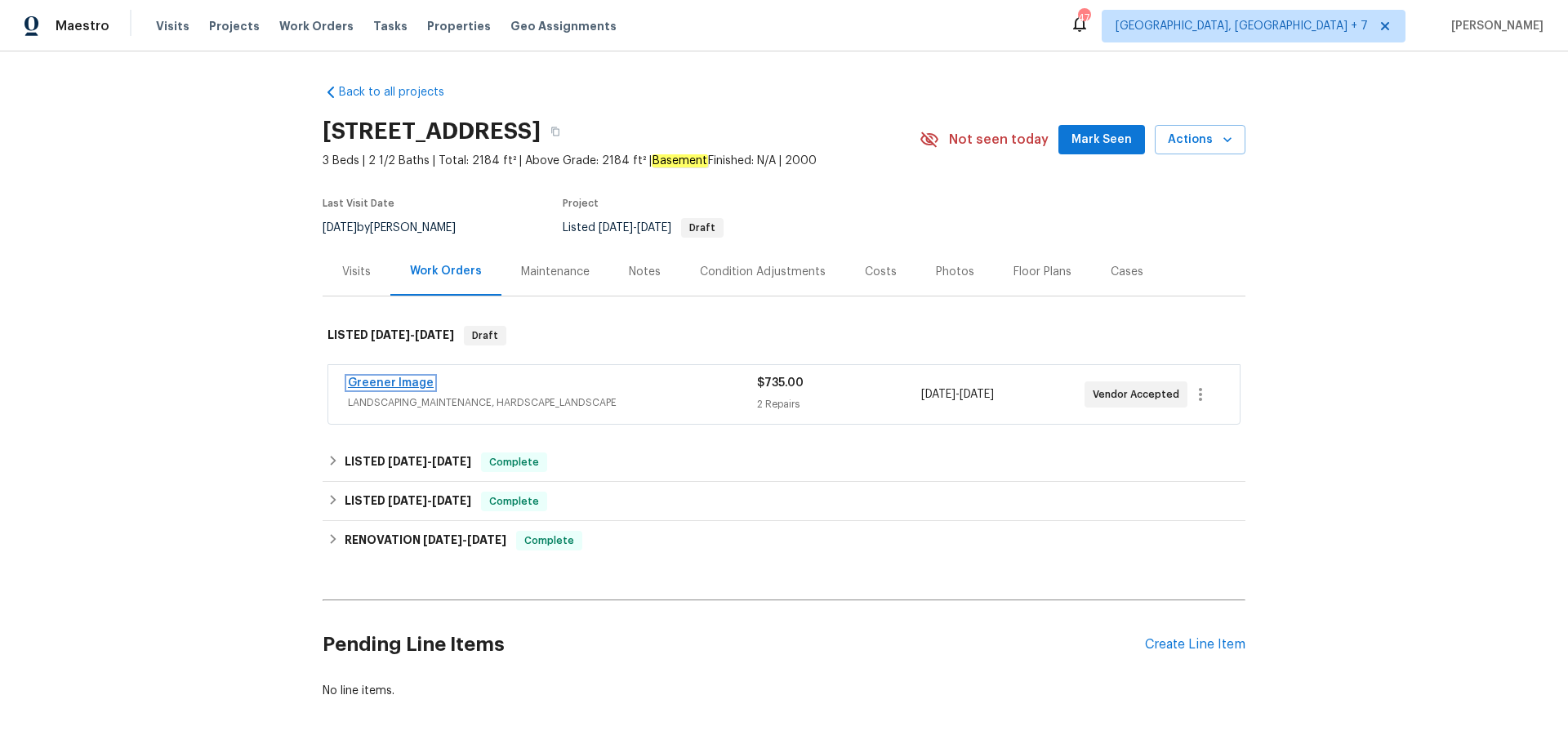
click at [411, 379] on link "Greener Image" at bounding box center [390, 383] width 86 height 12
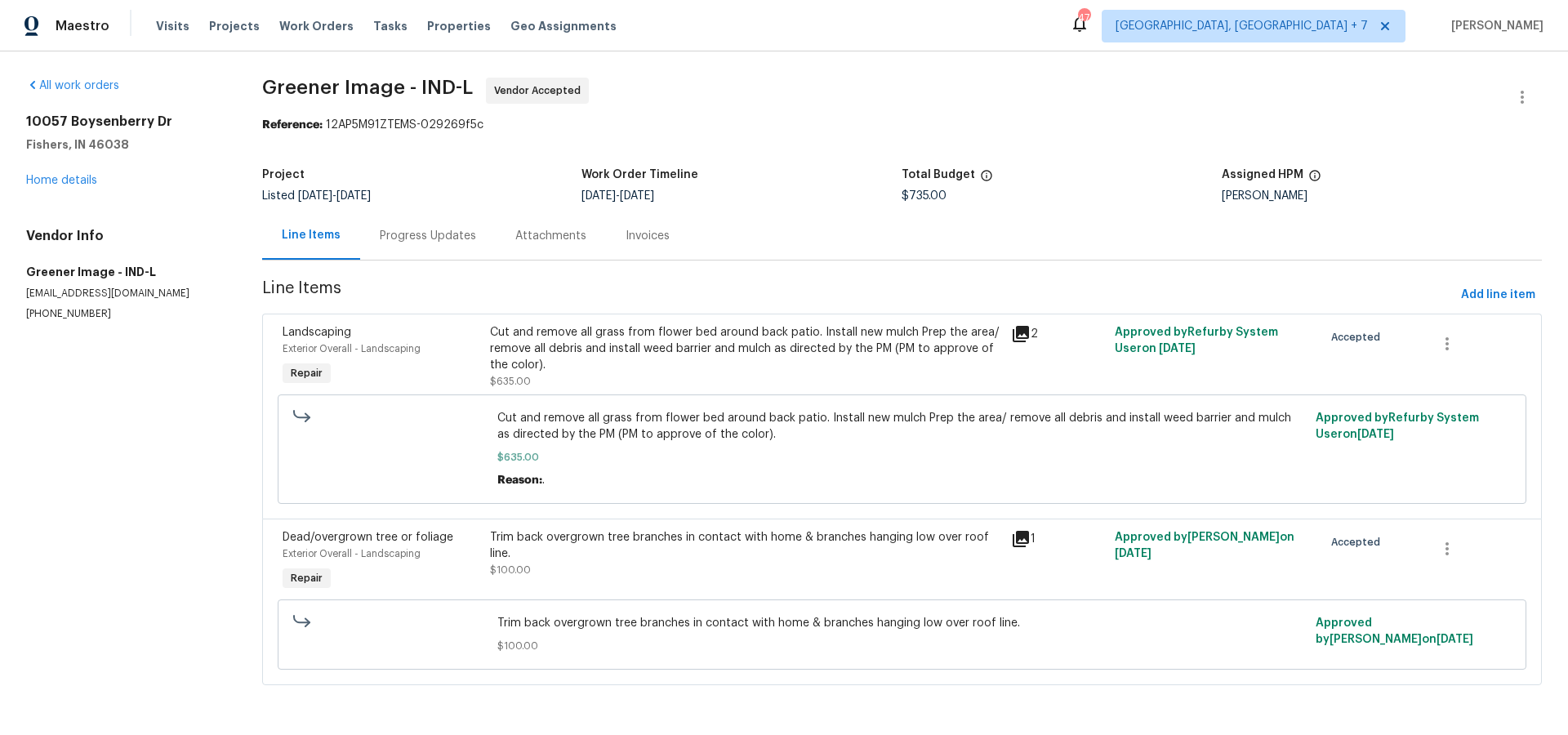
click at [1020, 338] on icon at bounding box center [1020, 334] width 16 height 16
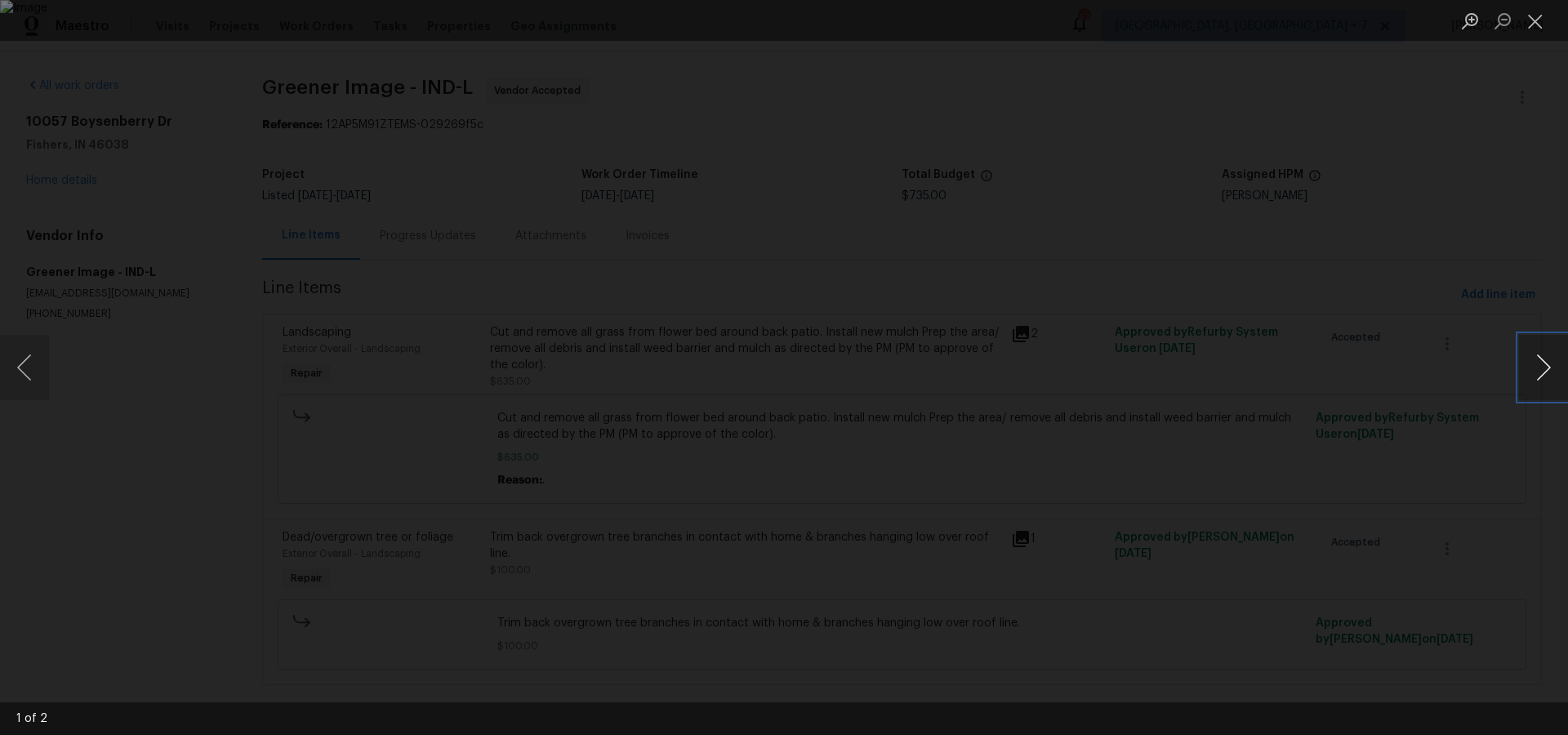
click at [1553, 375] on button "Next image" at bounding box center [1542, 368] width 49 height 66
click at [1534, 27] on button "Close lightbox" at bounding box center [1534, 20] width 33 height 28
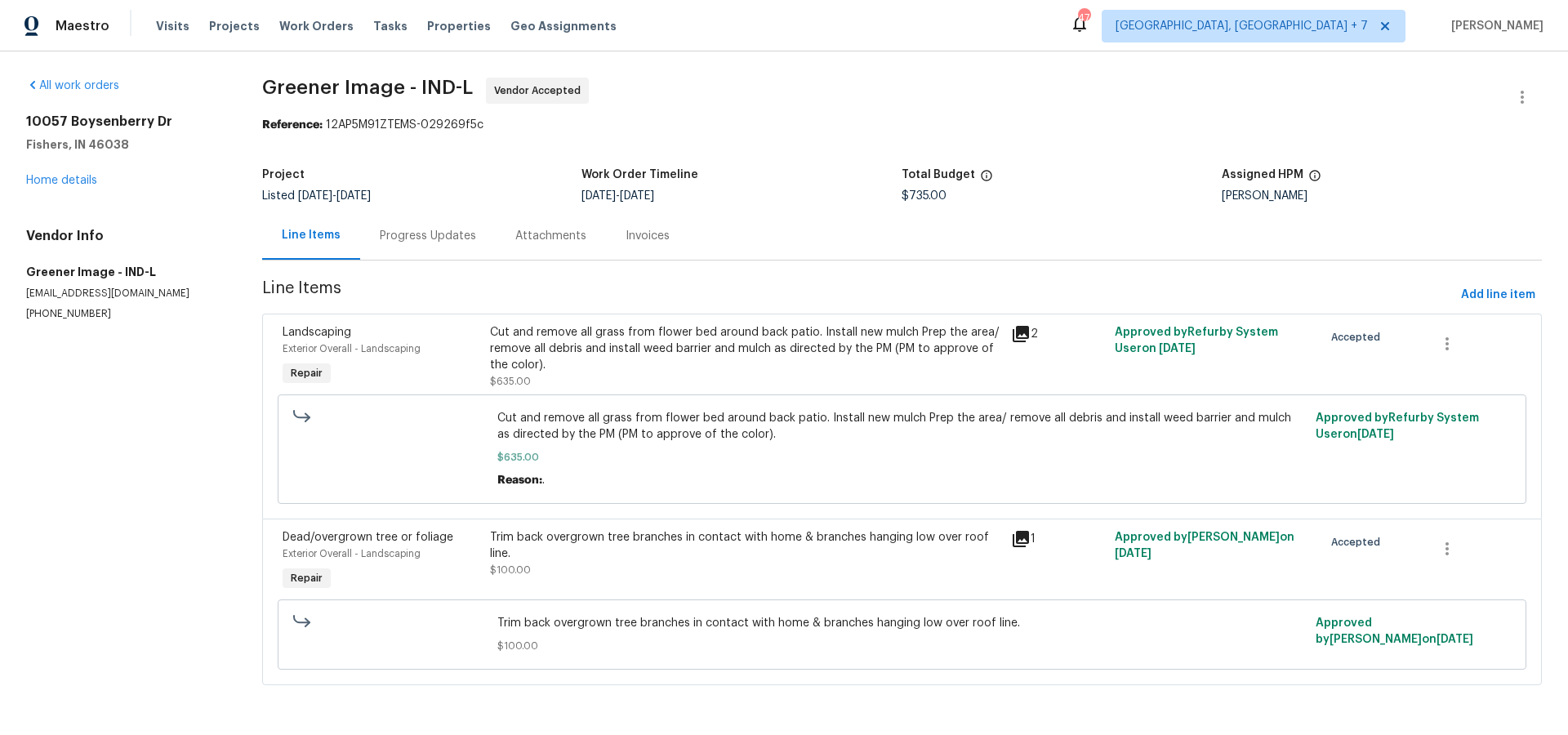
click at [414, 232] on div "Progress Updates" at bounding box center [427, 236] width 97 height 16
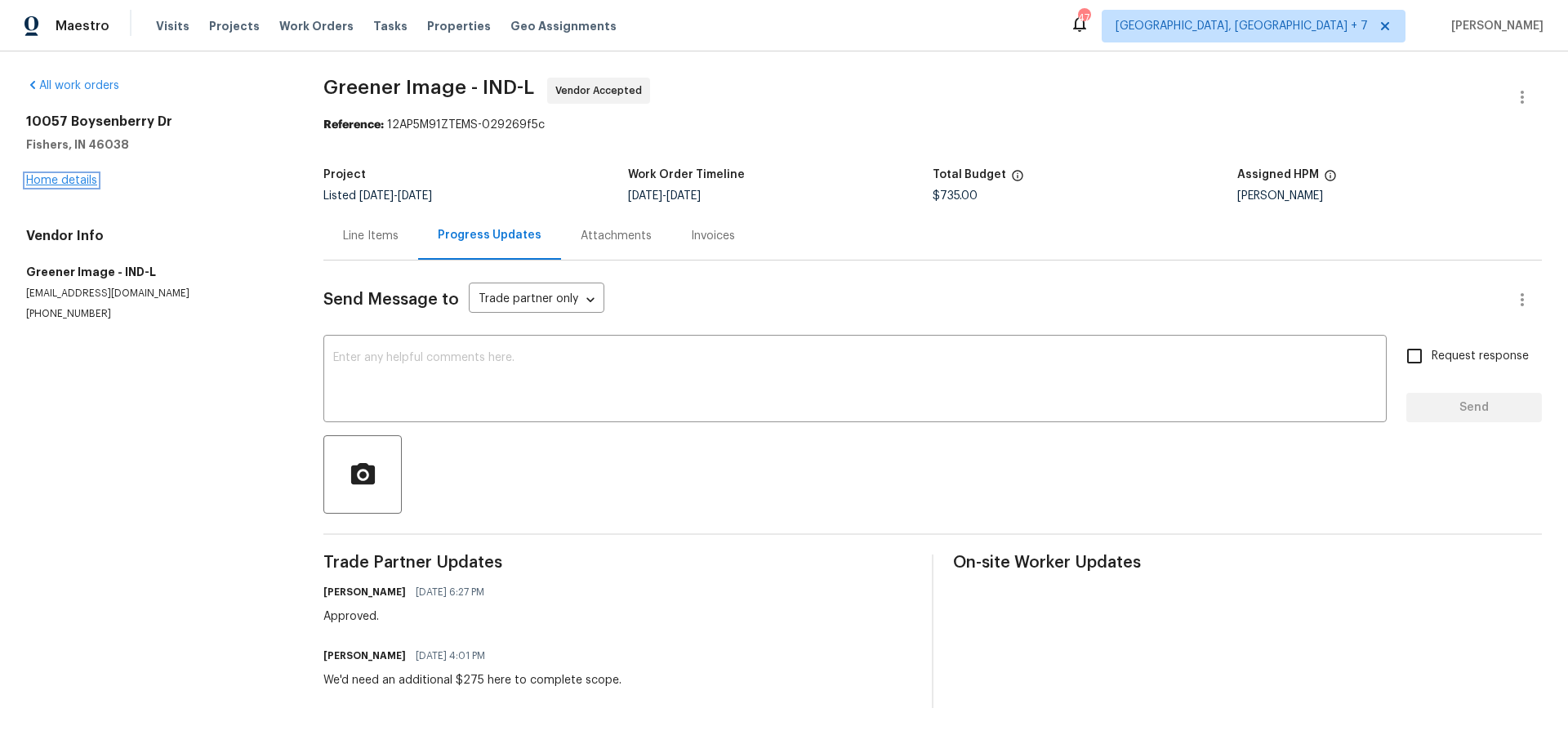
click at [61, 182] on link "Home details" at bounding box center [61, 180] width 71 height 12
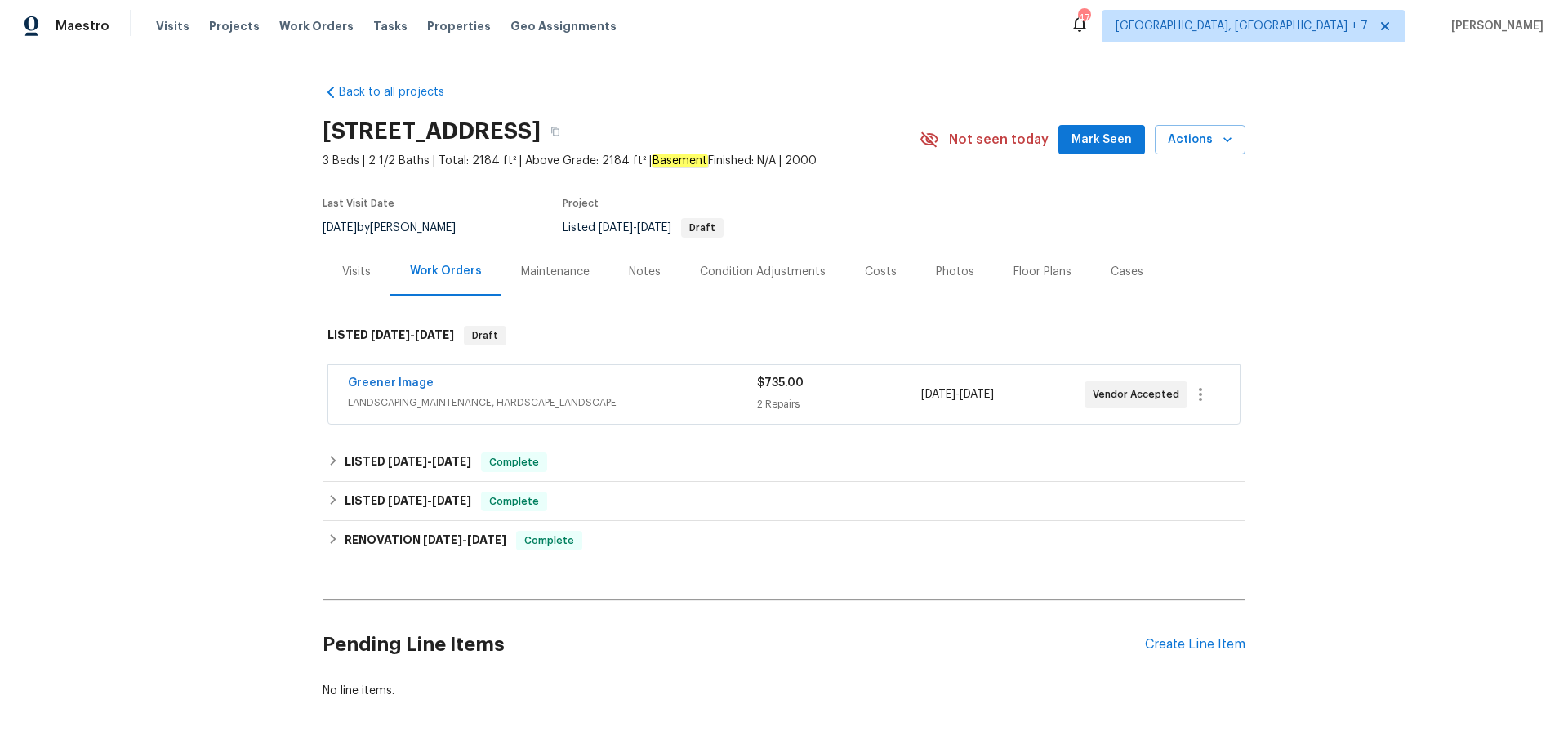
click at [564, 270] on div "Maintenance" at bounding box center [555, 272] width 68 height 16
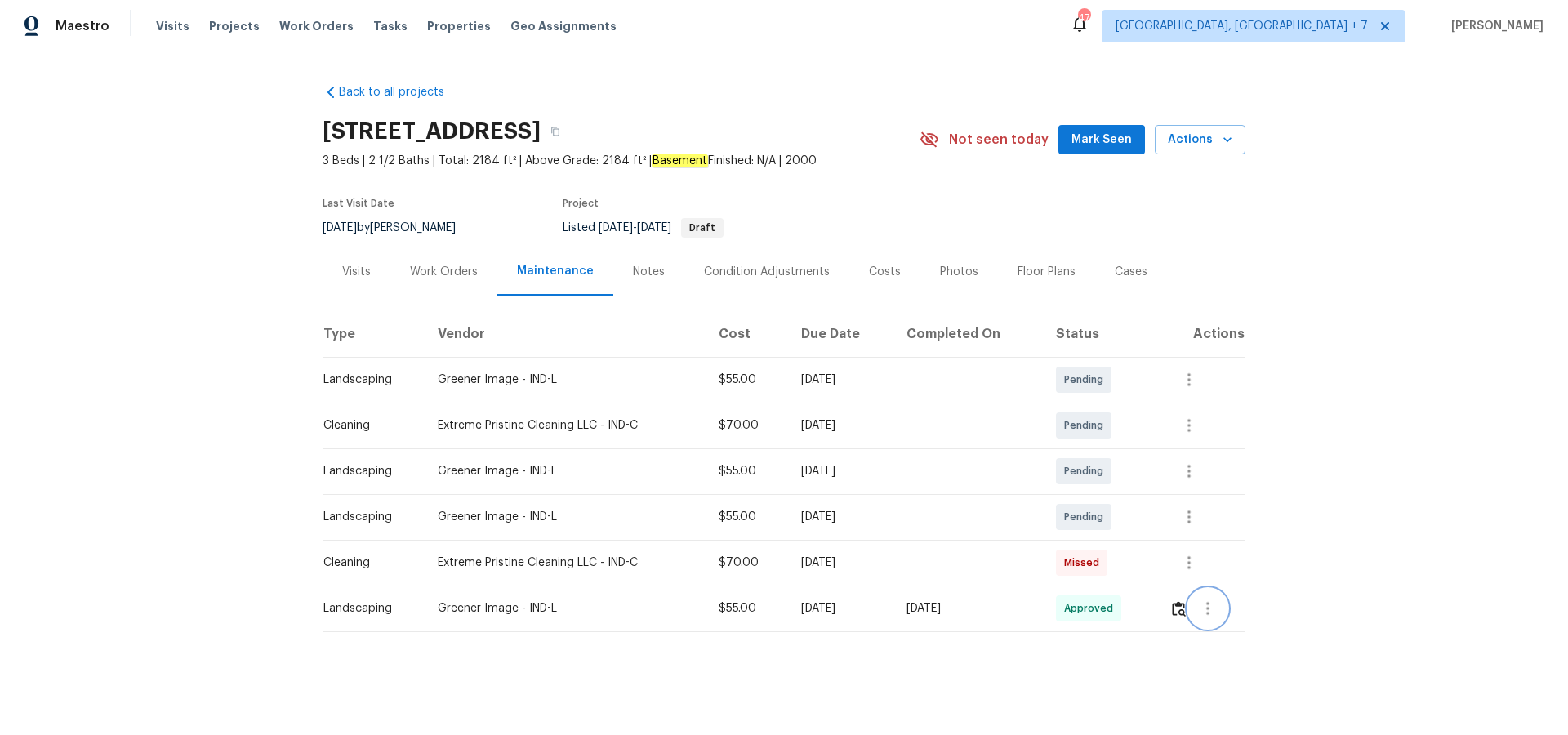
click at [1209, 607] on icon "button" at bounding box center [1208, 608] width 4 height 13
click at [1213, 628] on li "View details" at bounding box center [1249, 636] width 114 height 27
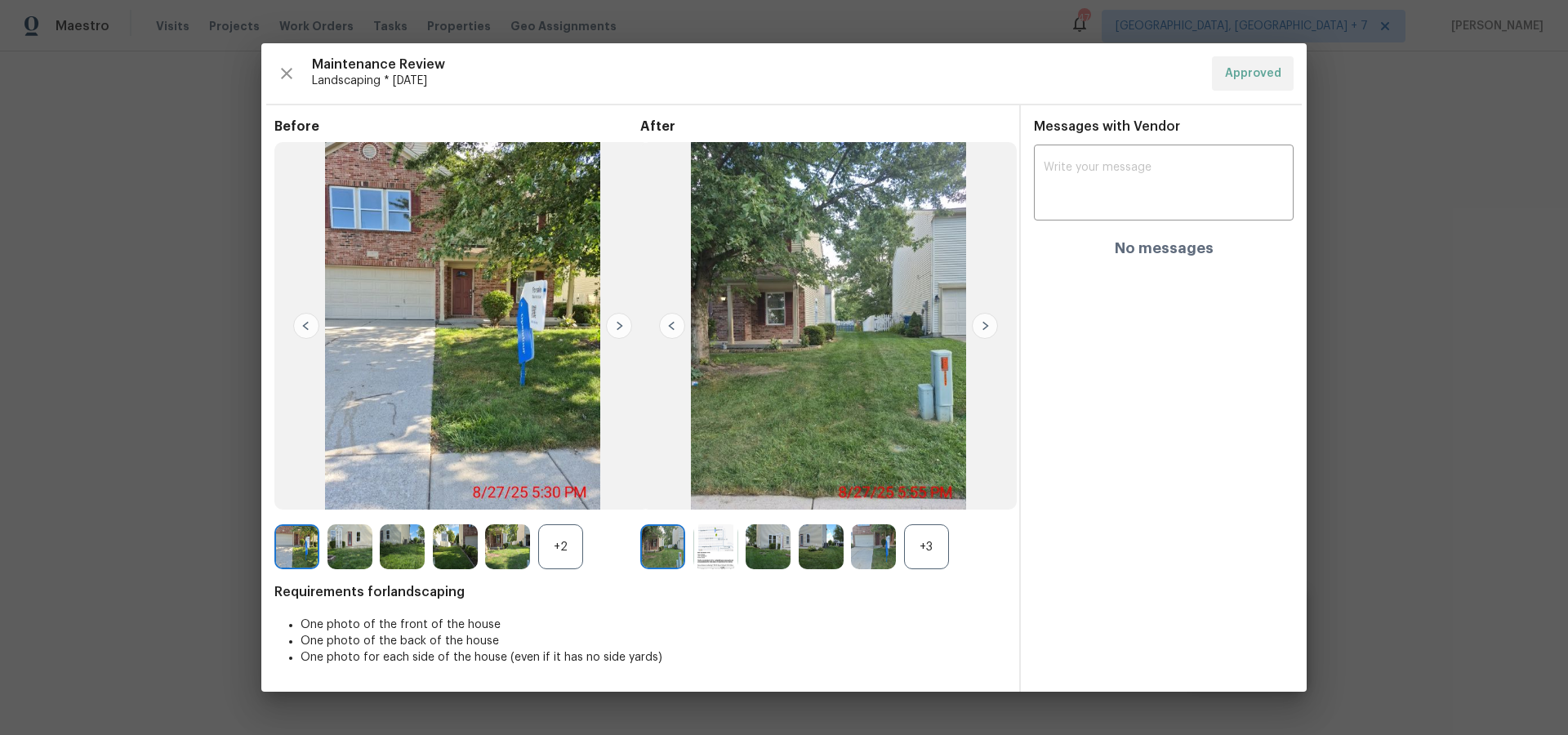
click at [987, 323] on img at bounding box center [984, 325] width 26 height 26
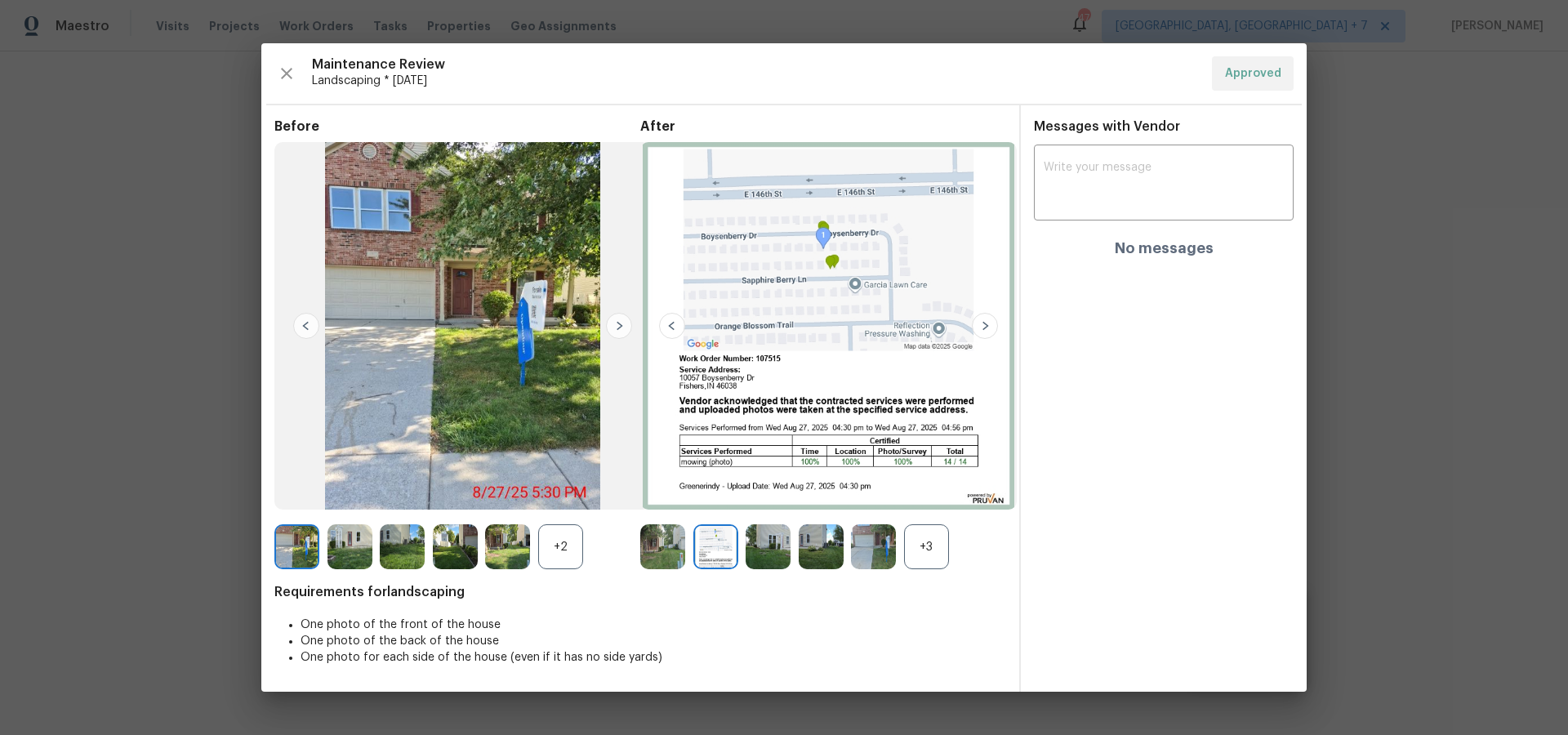
click at [987, 323] on img at bounding box center [984, 325] width 26 height 26
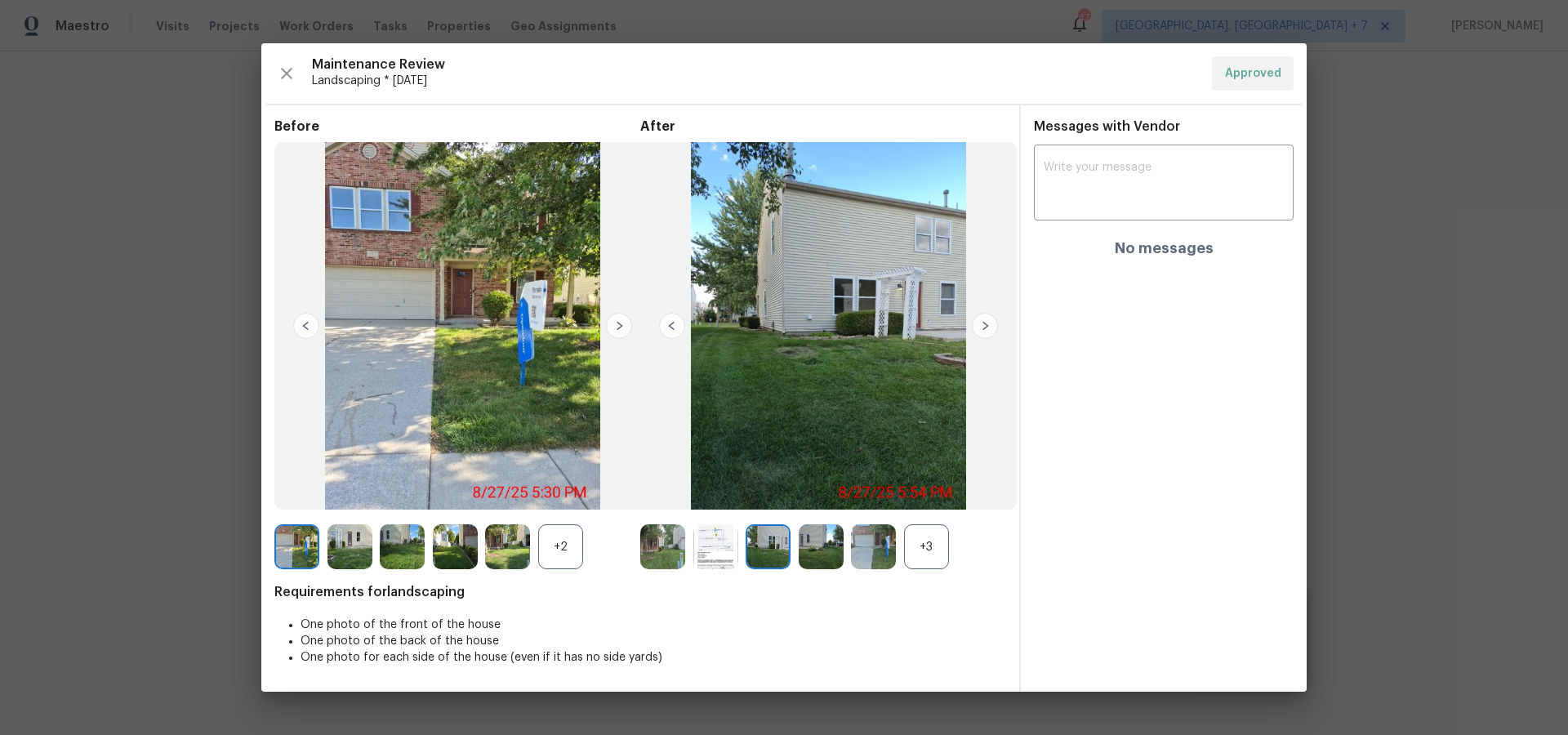
click at [987, 323] on img at bounding box center [984, 325] width 26 height 26
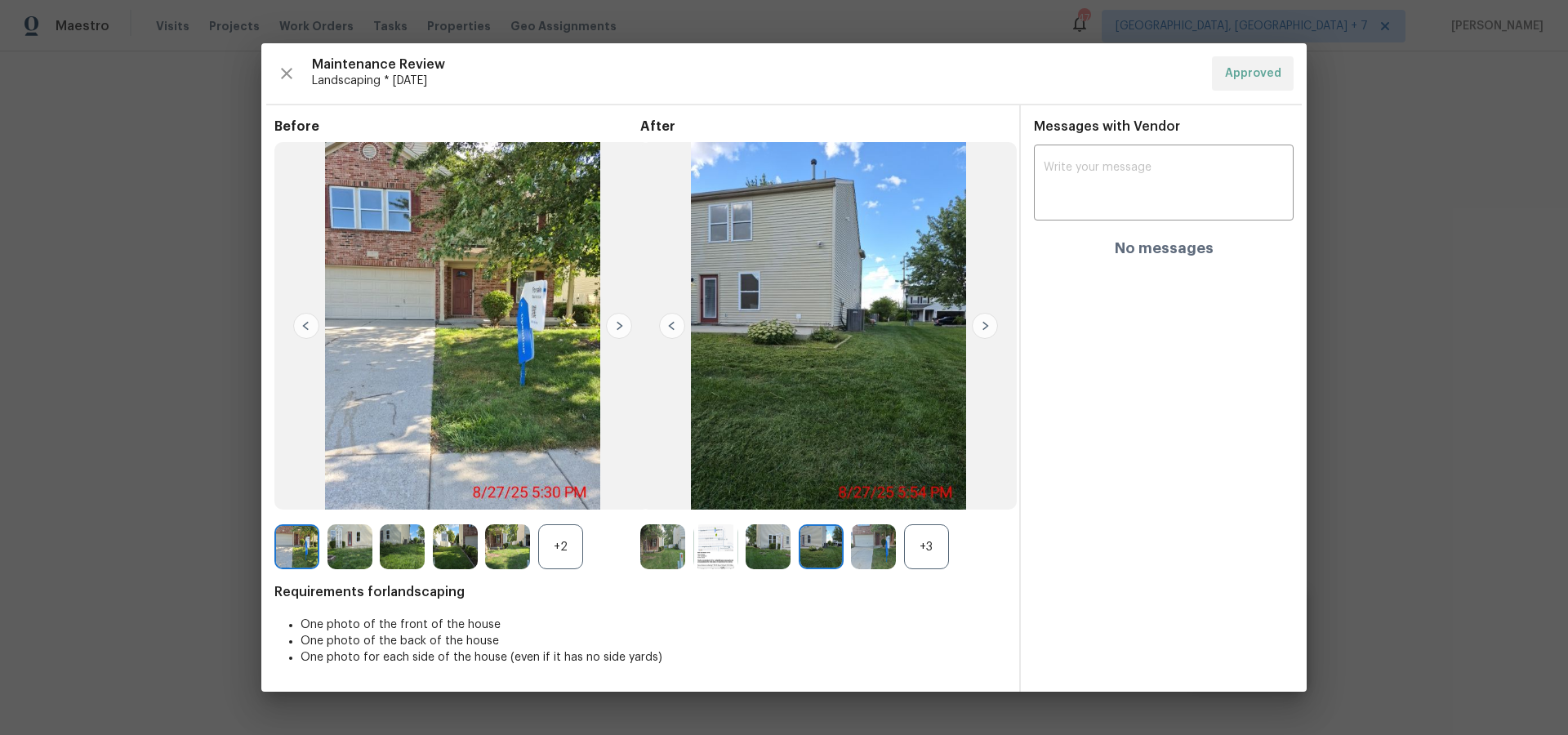
click at [987, 323] on img at bounding box center [984, 325] width 26 height 26
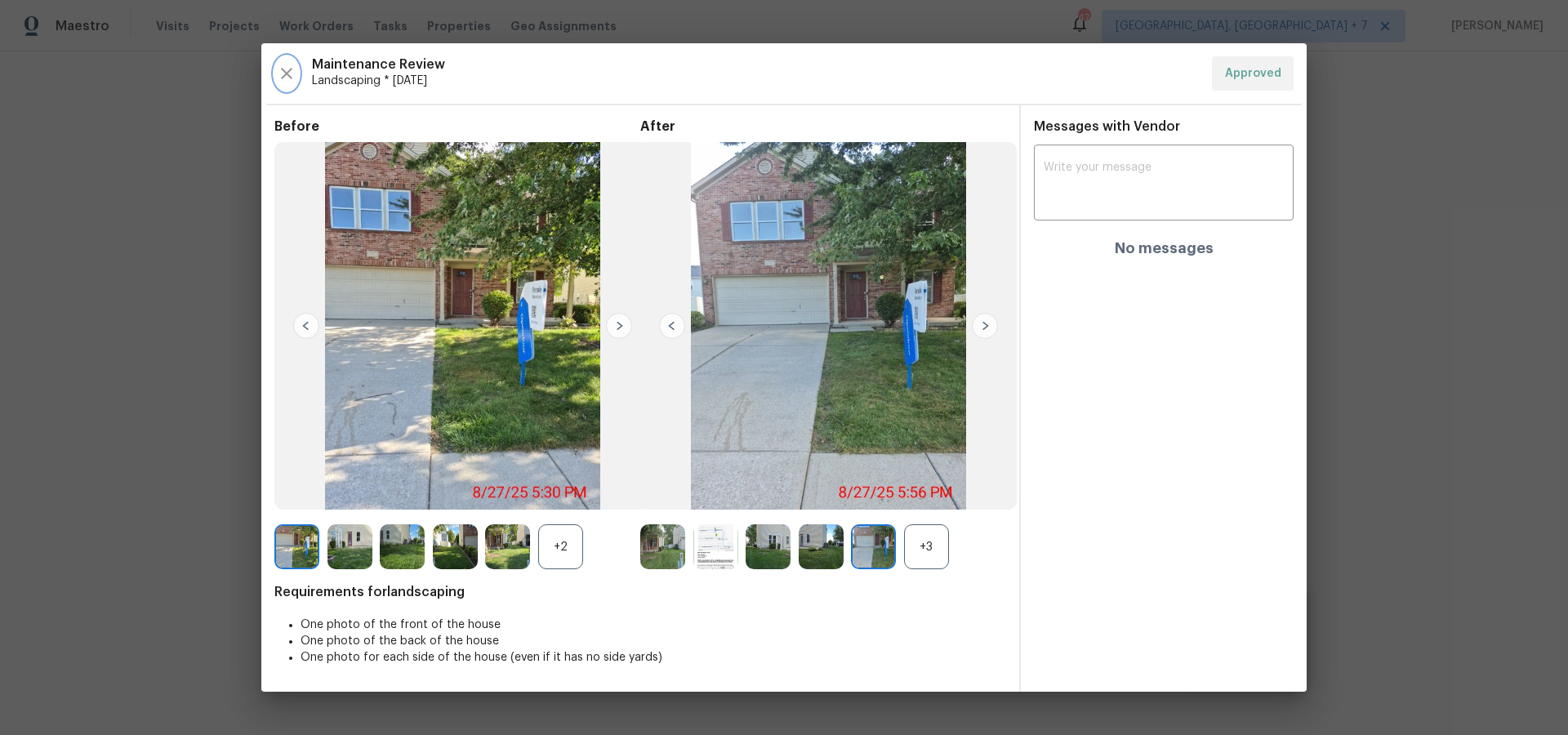
click at [281, 80] on icon "button" at bounding box center [286, 74] width 20 height 20
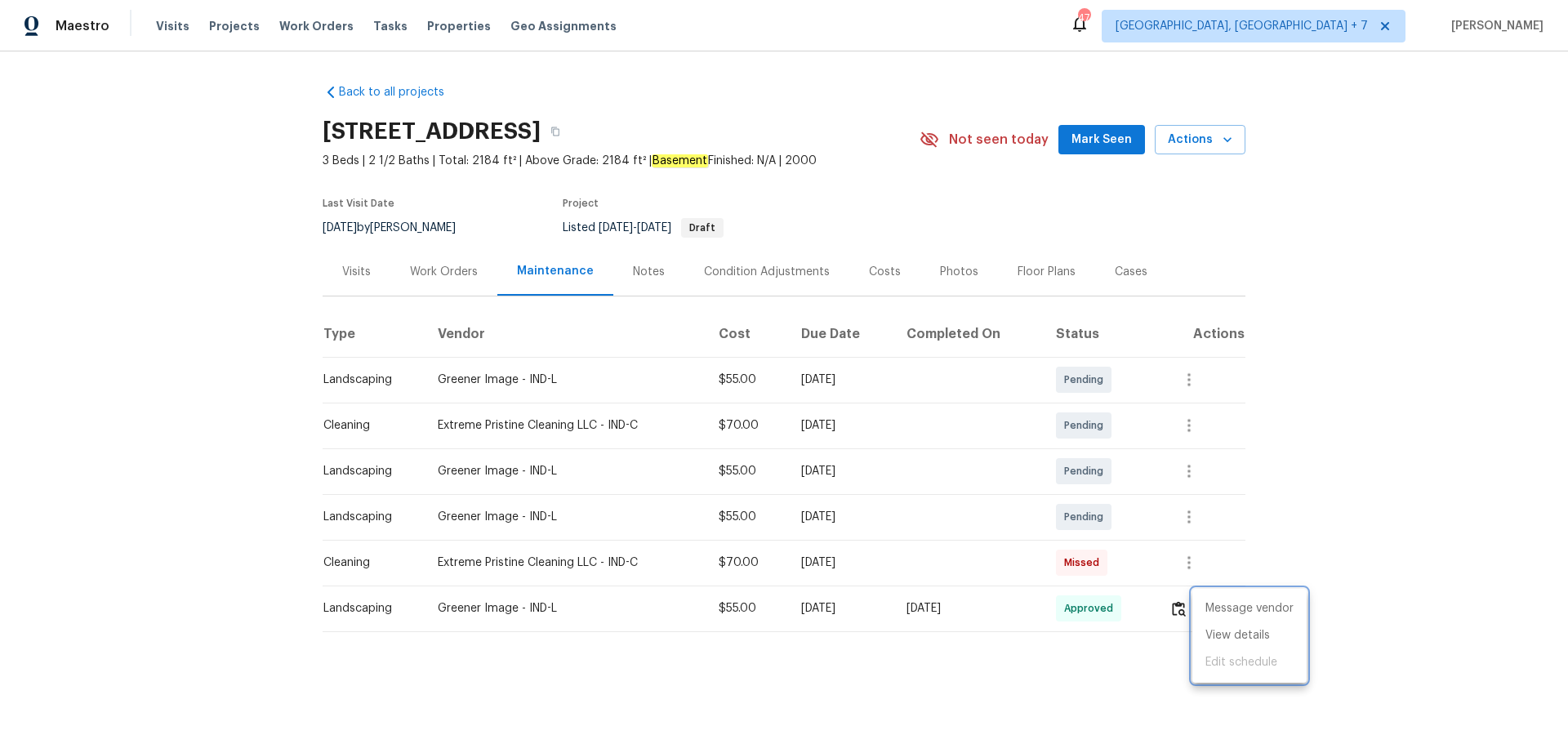
click at [1117, 275] on div at bounding box center [784, 367] width 1568 height 735
click at [1118, 272] on div "Cases" at bounding box center [1130, 272] width 33 height 16
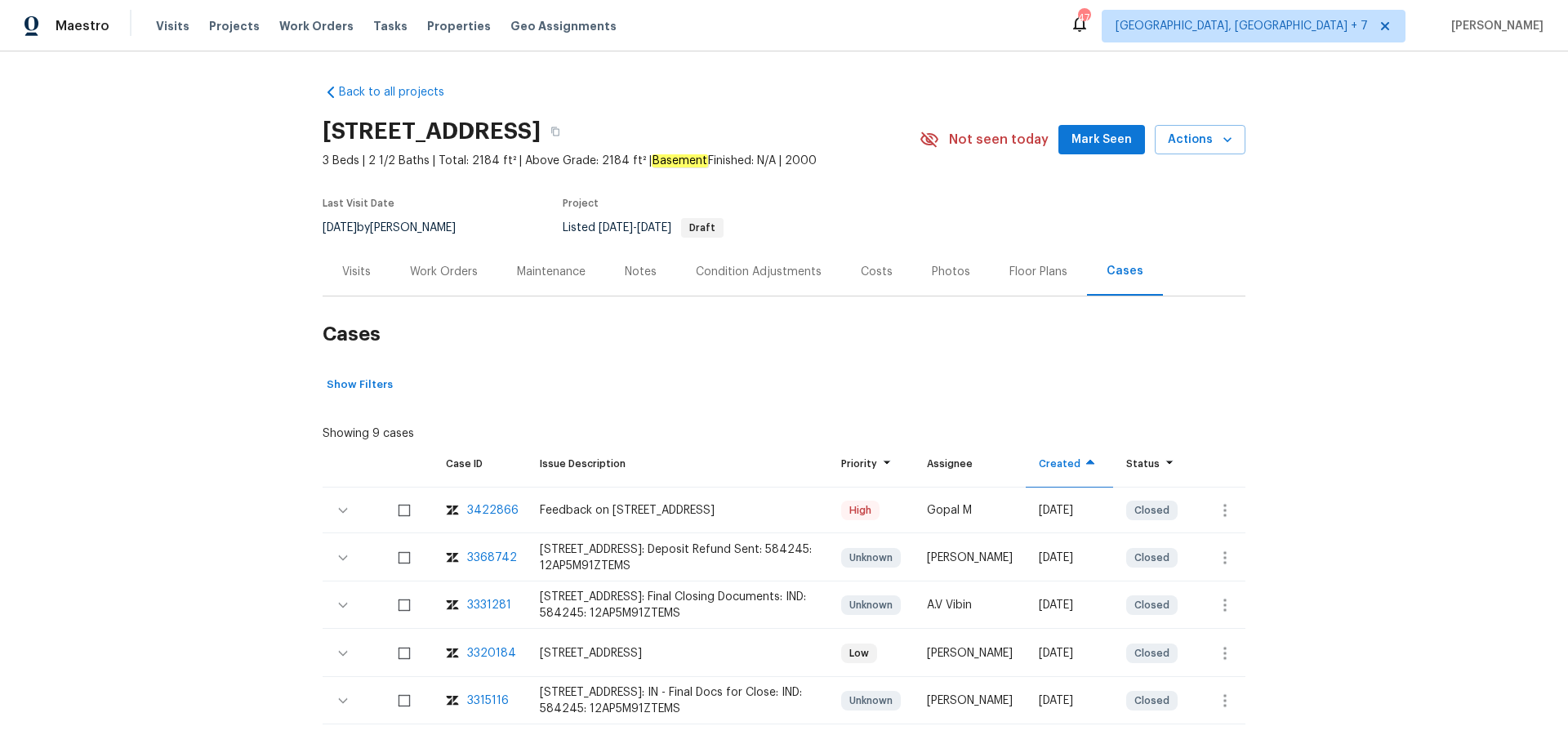
click at [487, 515] on div "3422866" at bounding box center [493, 511] width 51 height 16
